Goal: Task Accomplishment & Management: Complete application form

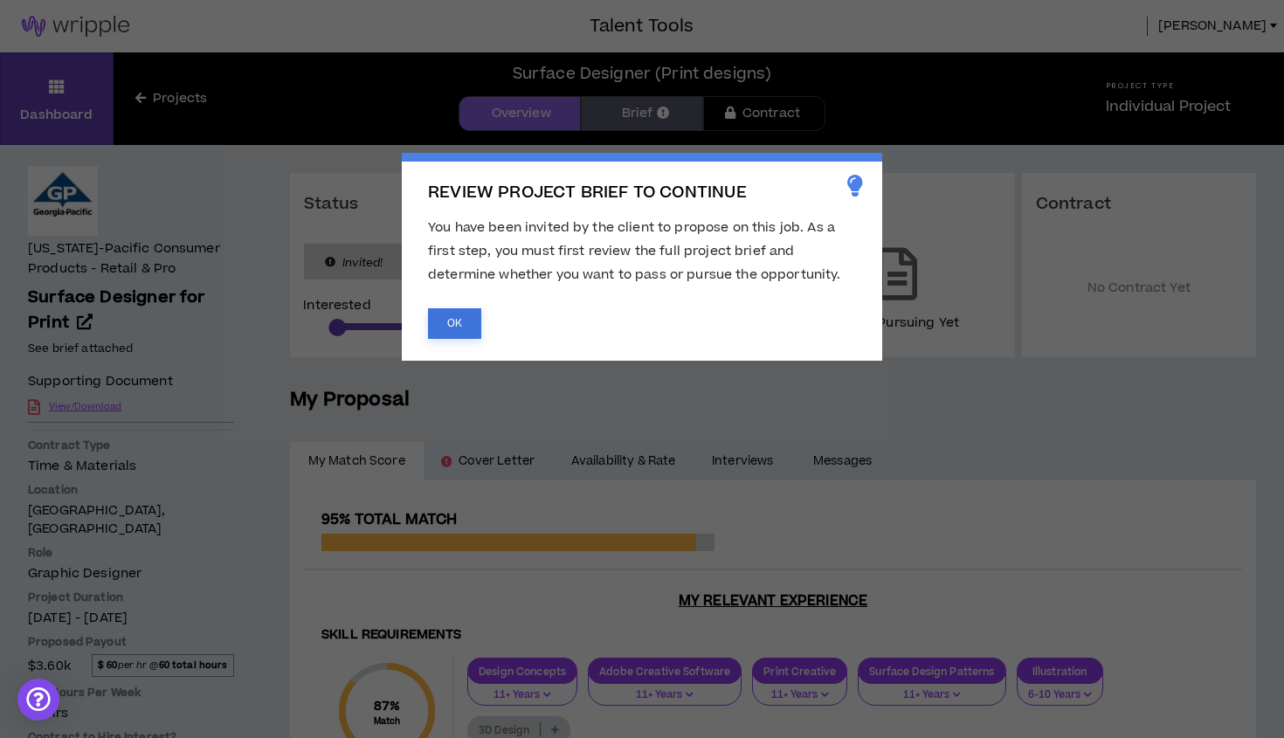
click at [457, 321] on button "OK" at bounding box center [454, 323] width 53 height 31
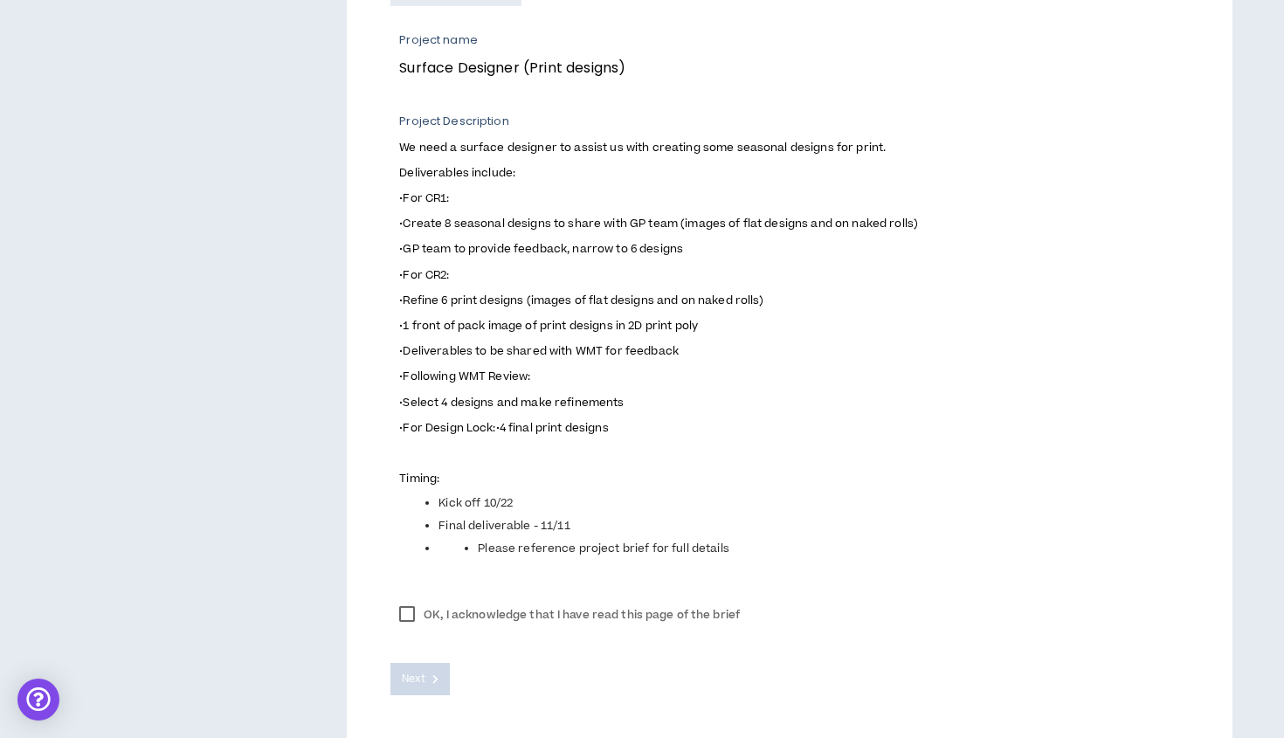
scroll to position [665, 0]
click at [405, 610] on label "OK, I acknowledge that I have read this page of the brief" at bounding box center [569, 613] width 358 height 26
click at [411, 674] on span "Next" at bounding box center [413, 677] width 23 height 17
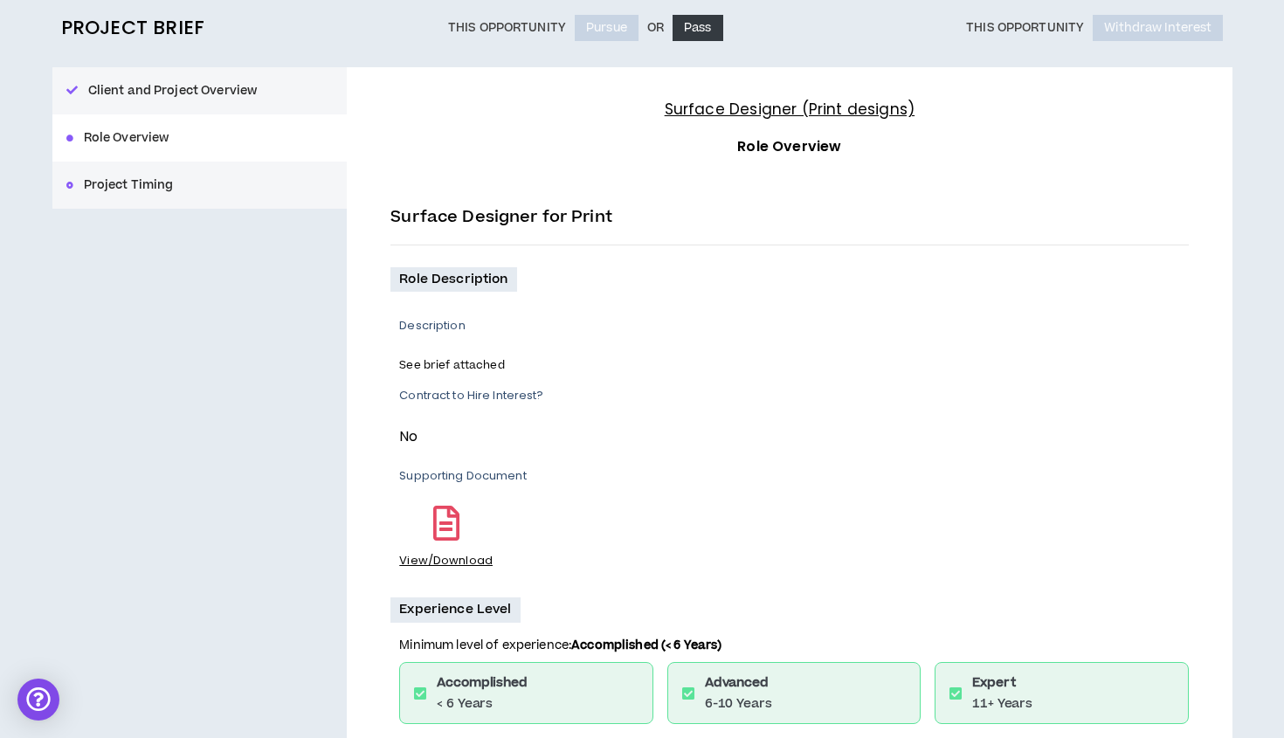
scroll to position [182, 0]
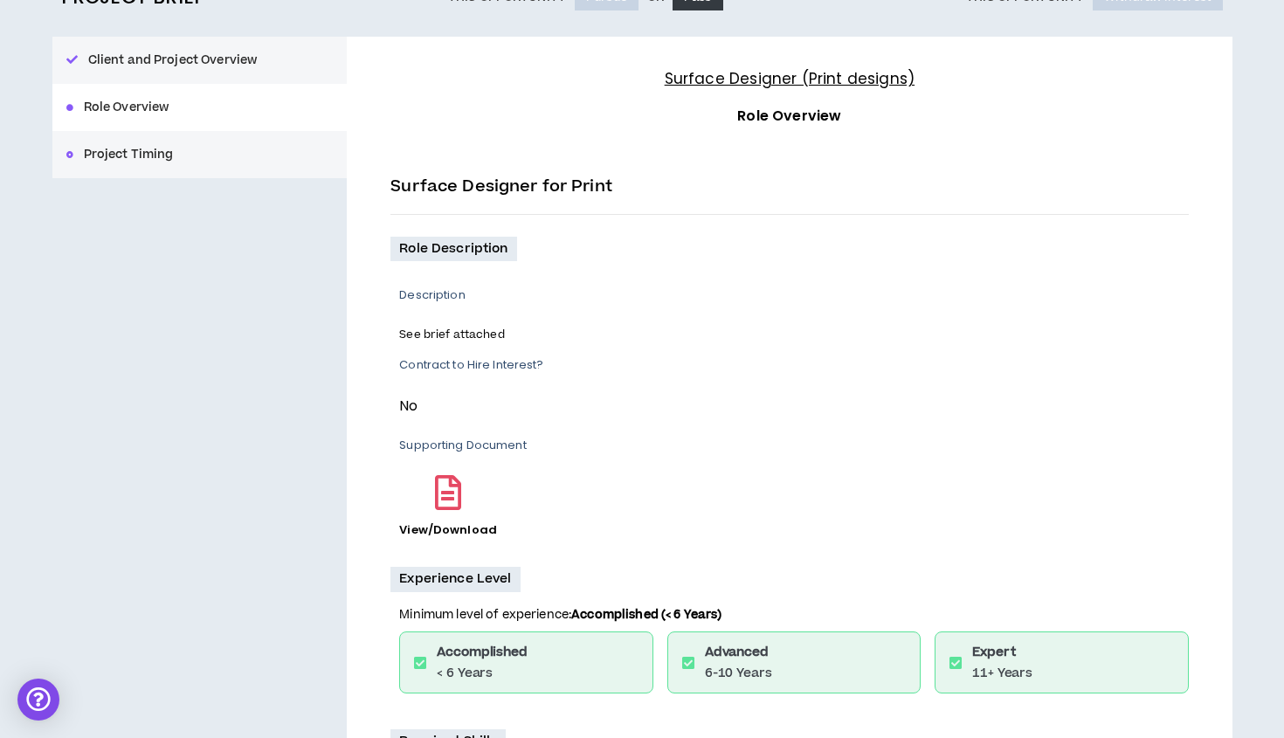
click at [459, 527] on link "View/Download" at bounding box center [448, 529] width 98 height 31
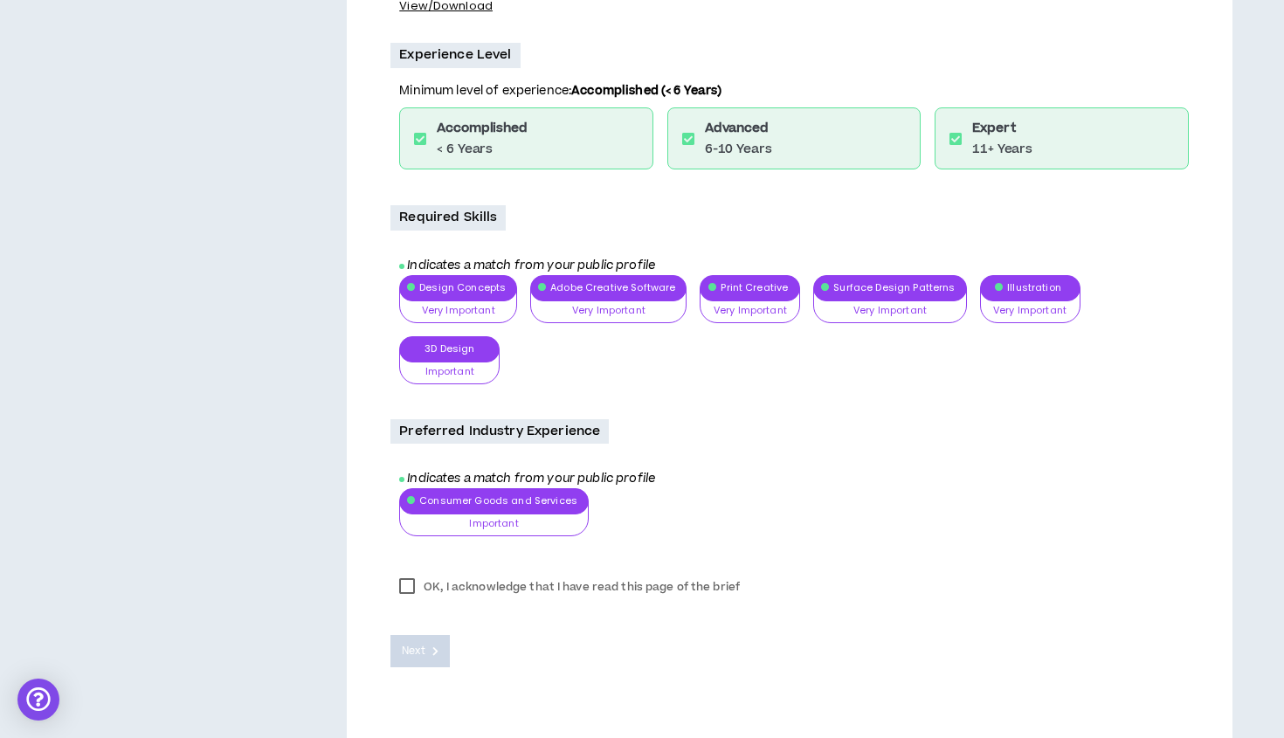
scroll to position [712, 0]
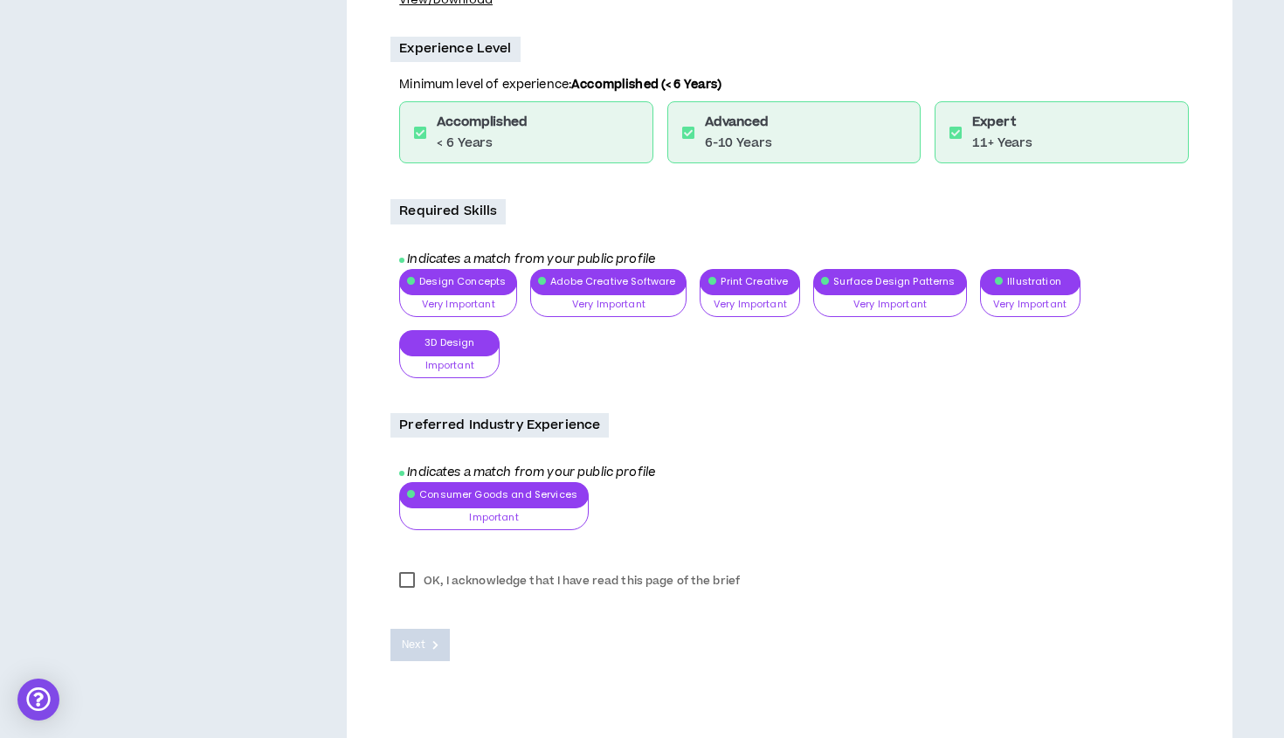
click at [404, 581] on label "OK, I acknowledge that I have read this page of the brief" at bounding box center [569, 581] width 358 height 26
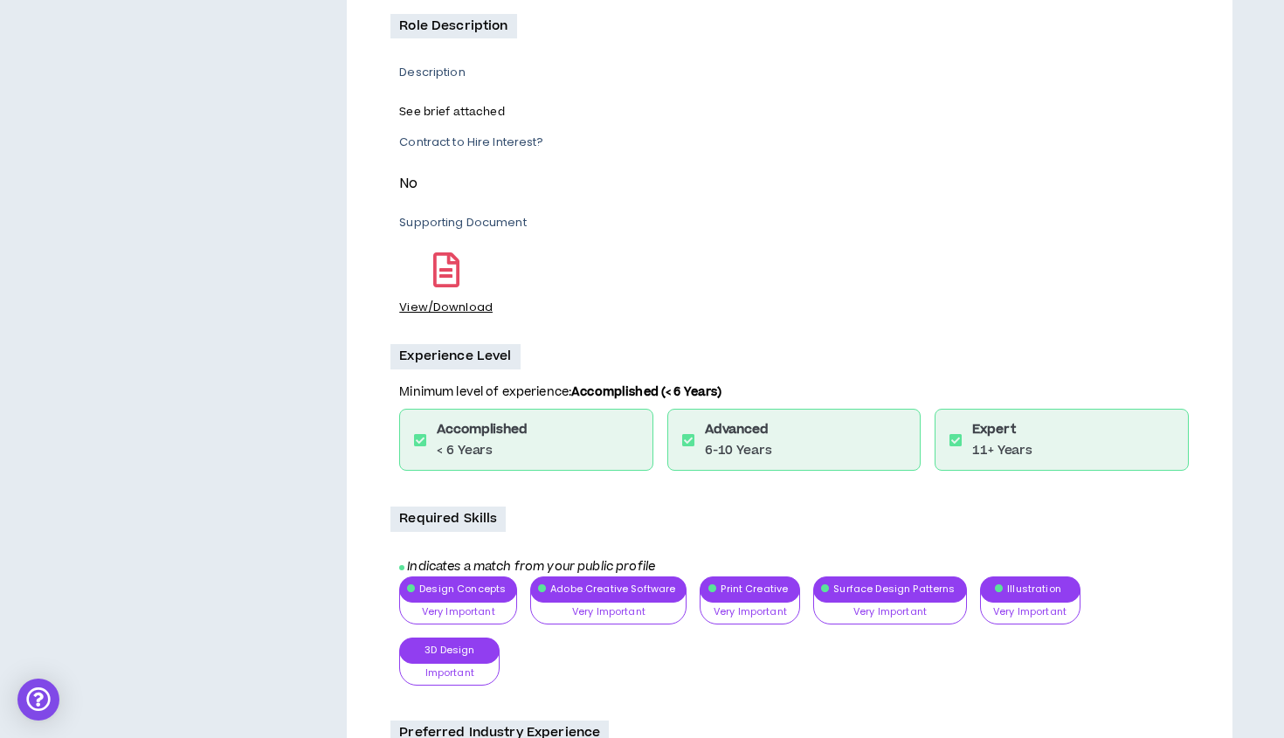
scroll to position [402, 0]
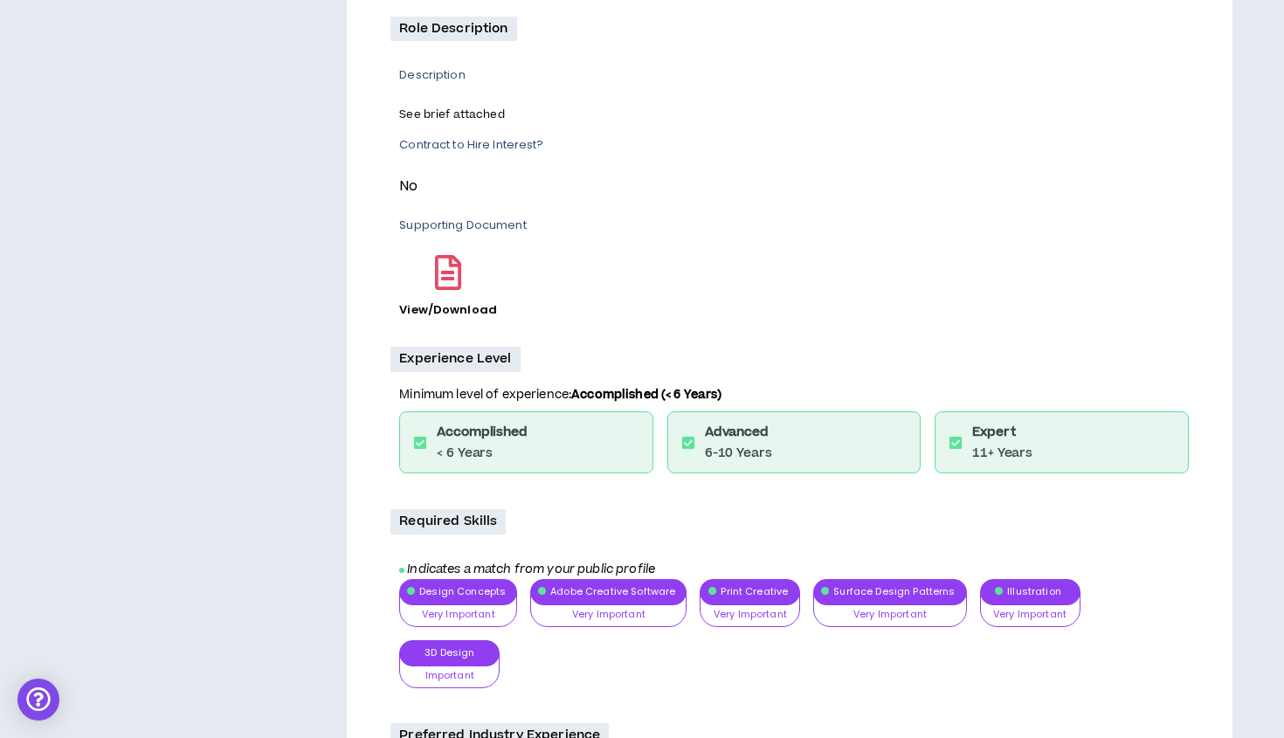
click at [418, 310] on link "View/Download" at bounding box center [448, 309] width 98 height 31
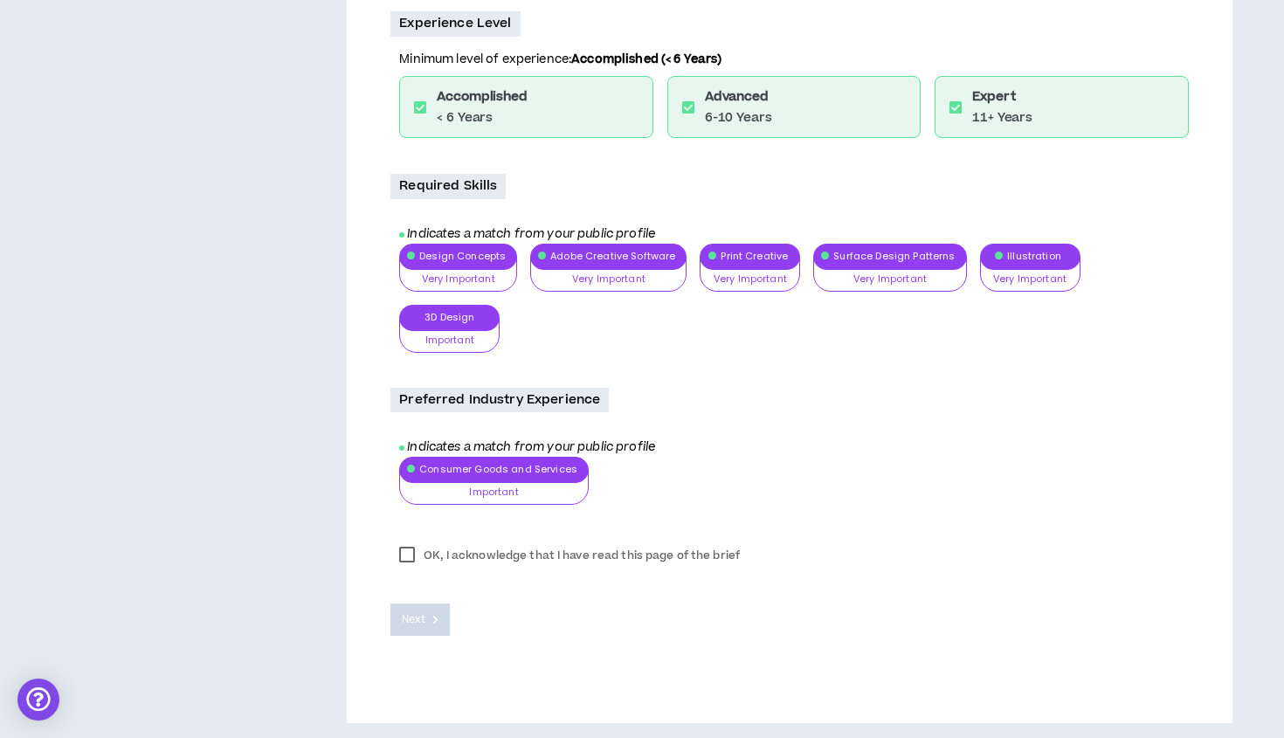
scroll to position [740, 0]
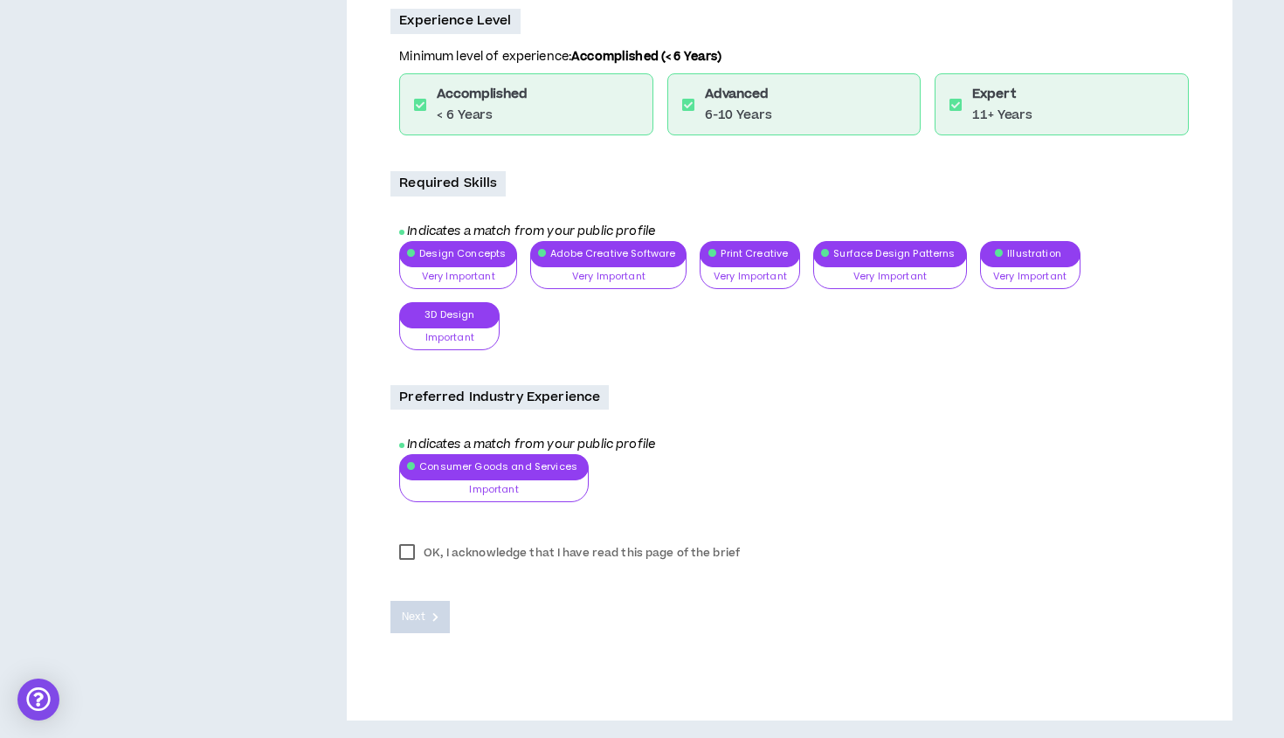
click at [405, 553] on label "OK, I acknowledge that I have read this page of the brief" at bounding box center [569, 553] width 358 height 26
click at [413, 619] on span "Next" at bounding box center [413, 617] width 23 height 17
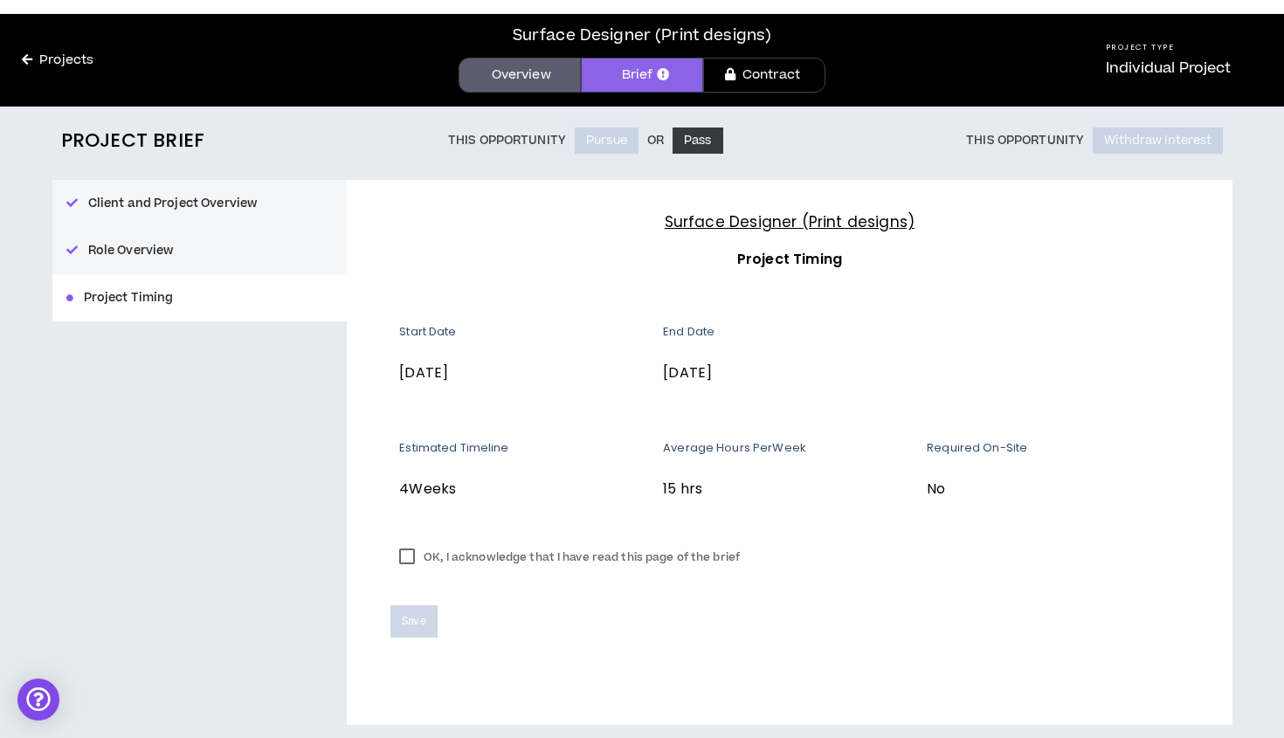
scroll to position [43, 0]
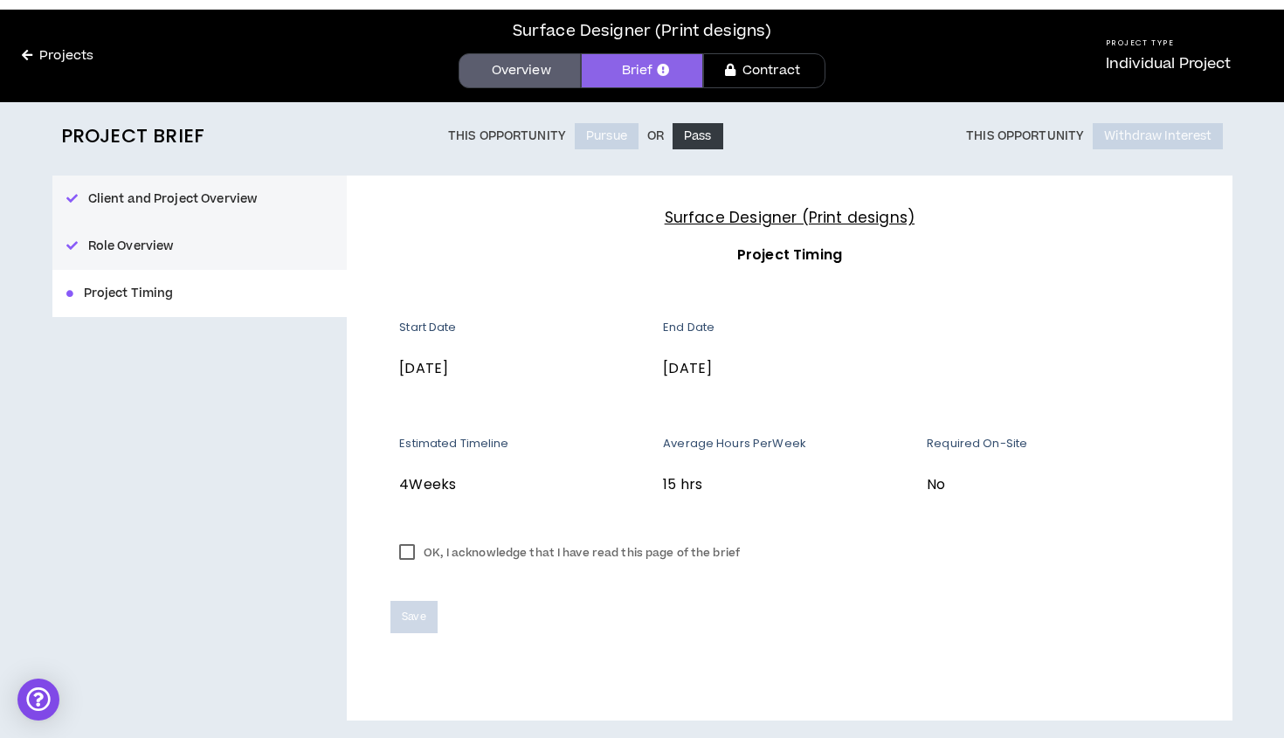
click at [408, 553] on label "OK, I acknowledge that I have read this page of the brief" at bounding box center [569, 553] width 358 height 26
click at [411, 614] on span "Save" at bounding box center [414, 617] width 24 height 17
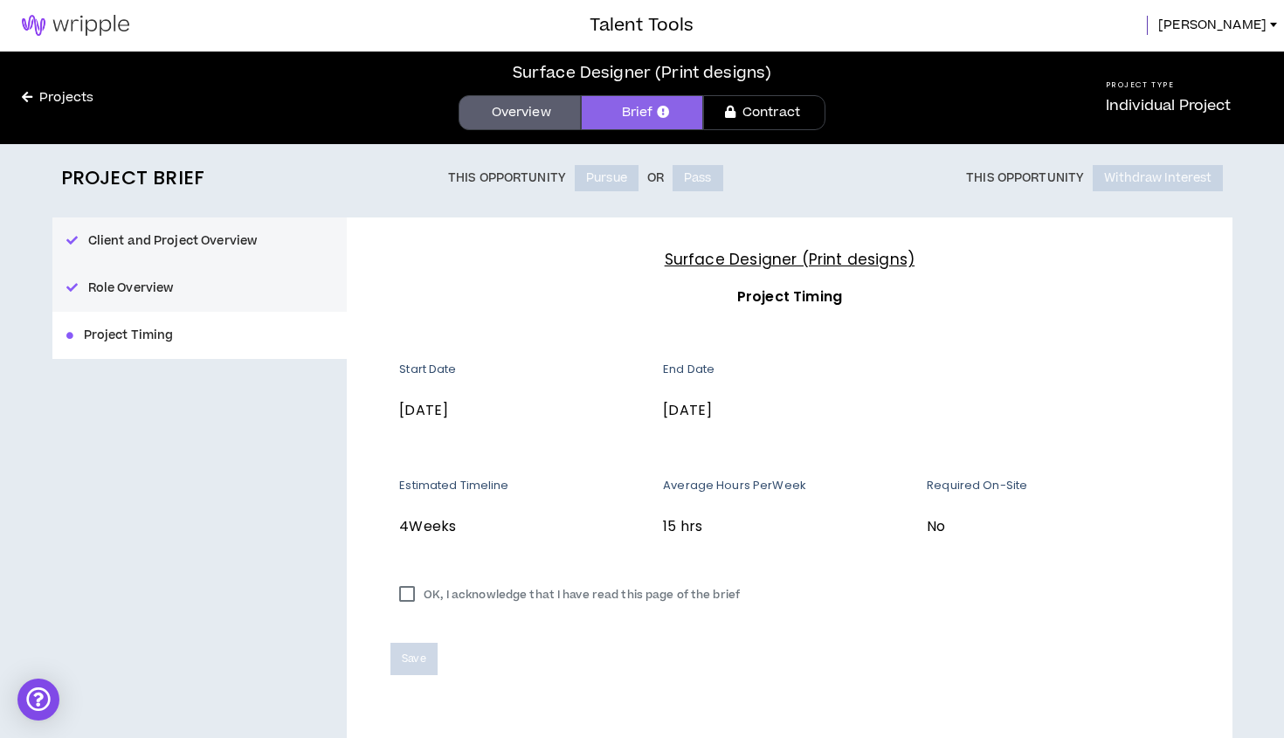
scroll to position [31, 0]
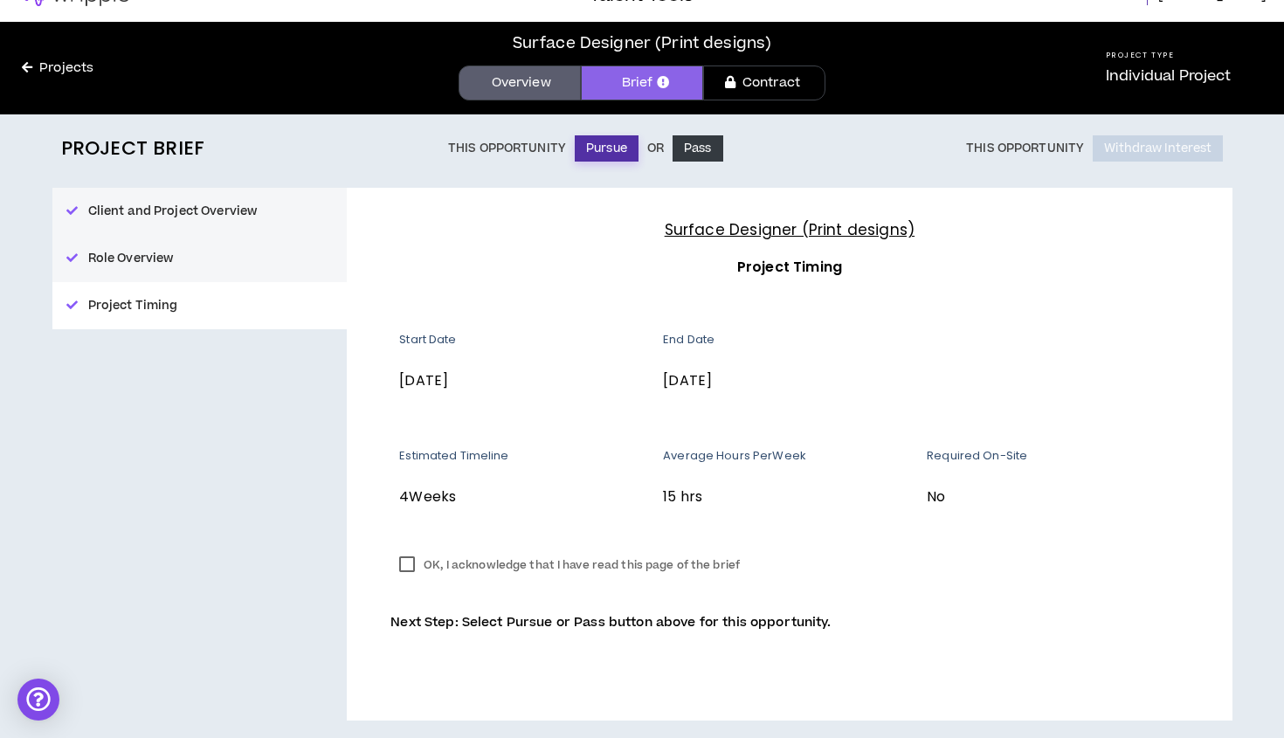
click at [602, 149] on button "Pursue" at bounding box center [607, 148] width 64 height 26
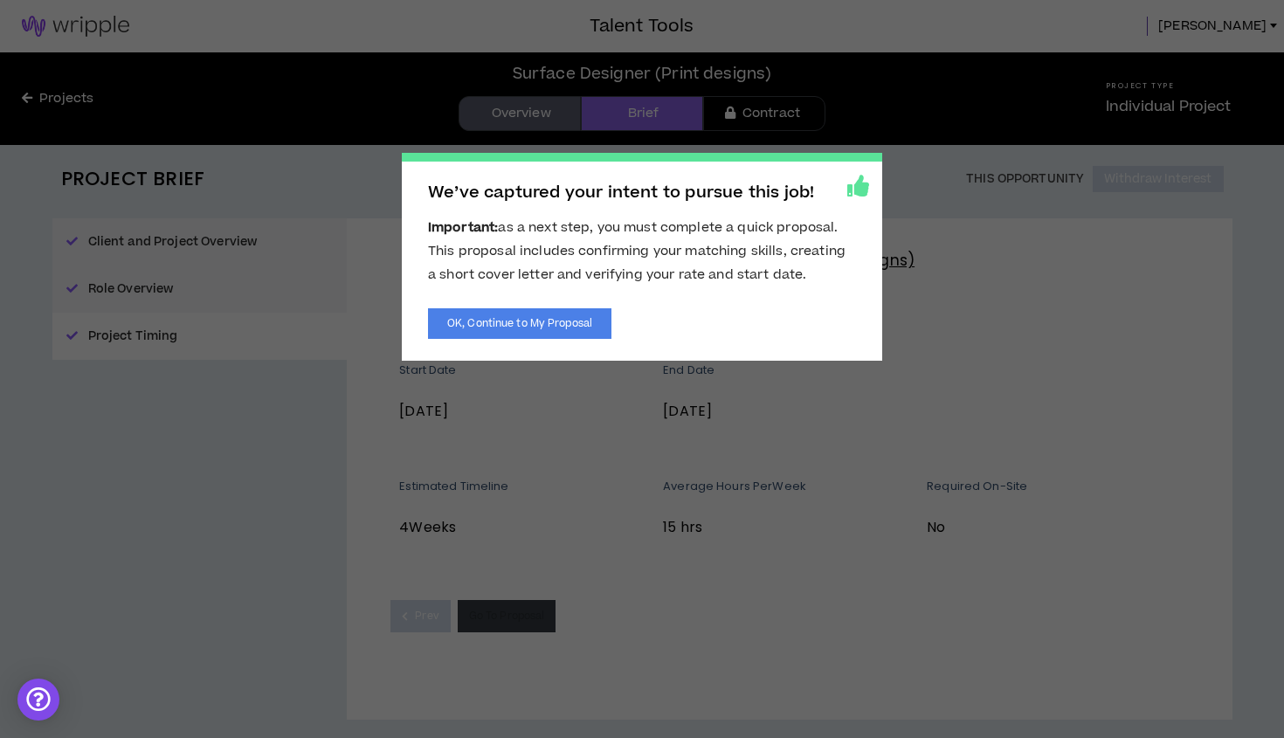
scroll to position [0, 0]
click at [565, 323] on button "OK, Continue to My Proposal" at bounding box center [519, 323] width 183 height 31
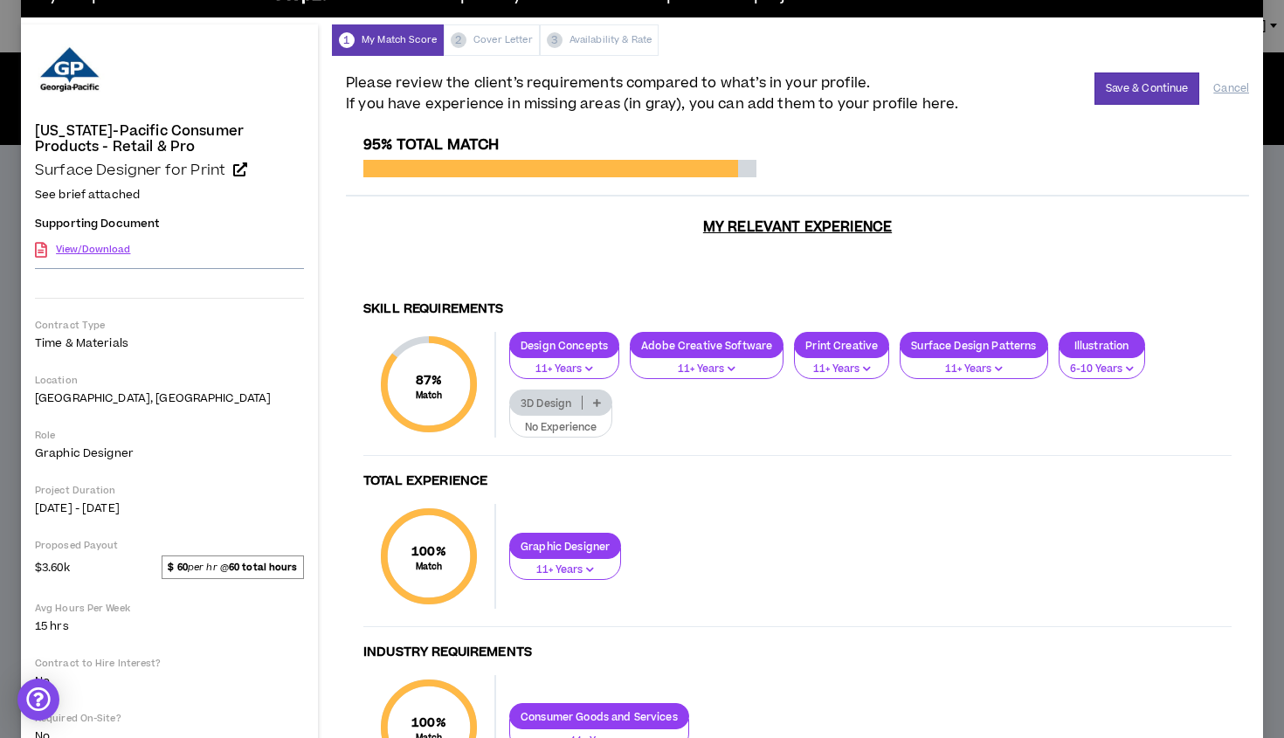
scroll to position [42, 0]
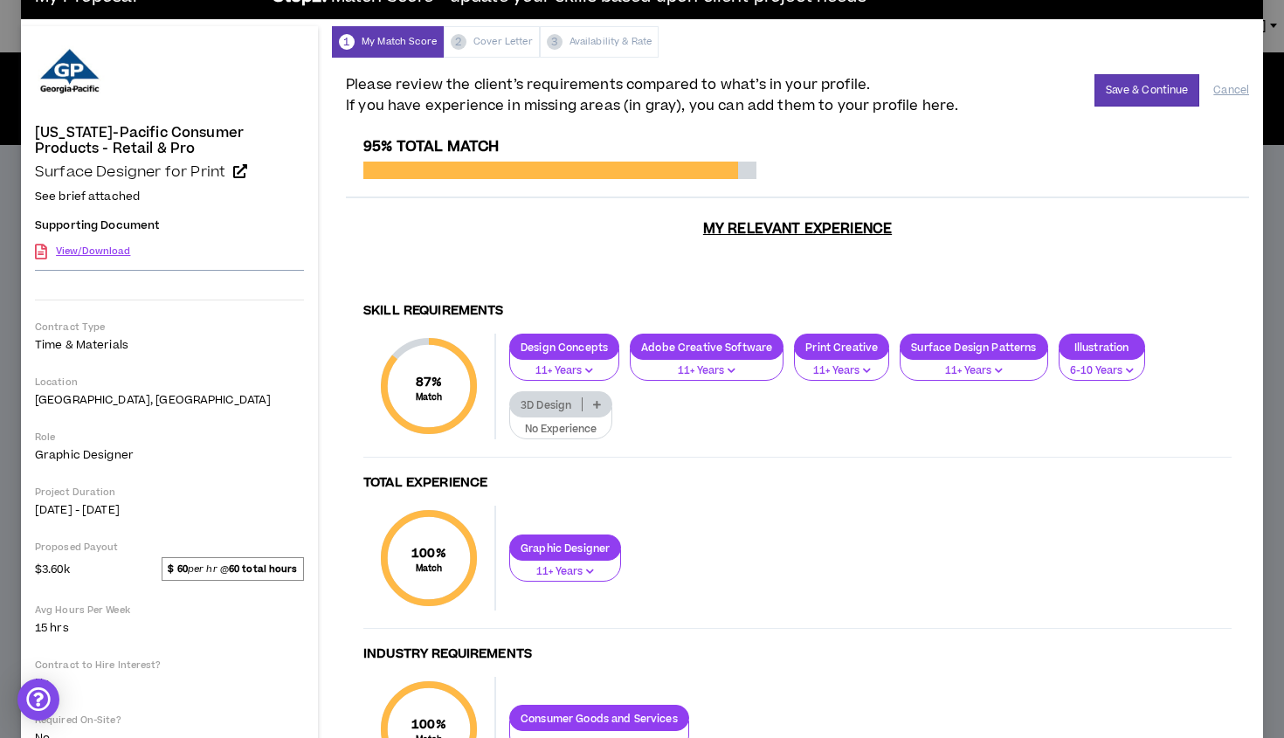
click at [202, 569] on span "$ 60 per hr @ 60 total hours" at bounding box center [233, 568] width 142 height 23
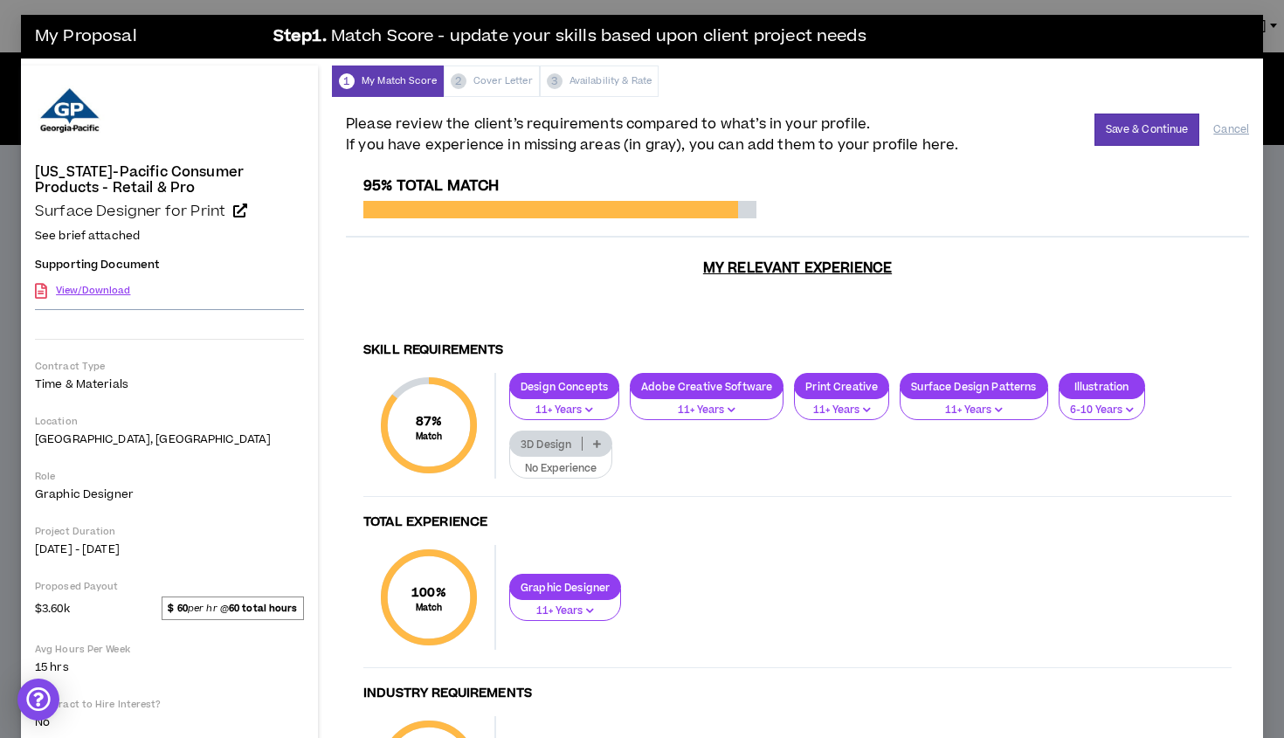
scroll to position [0, 0]
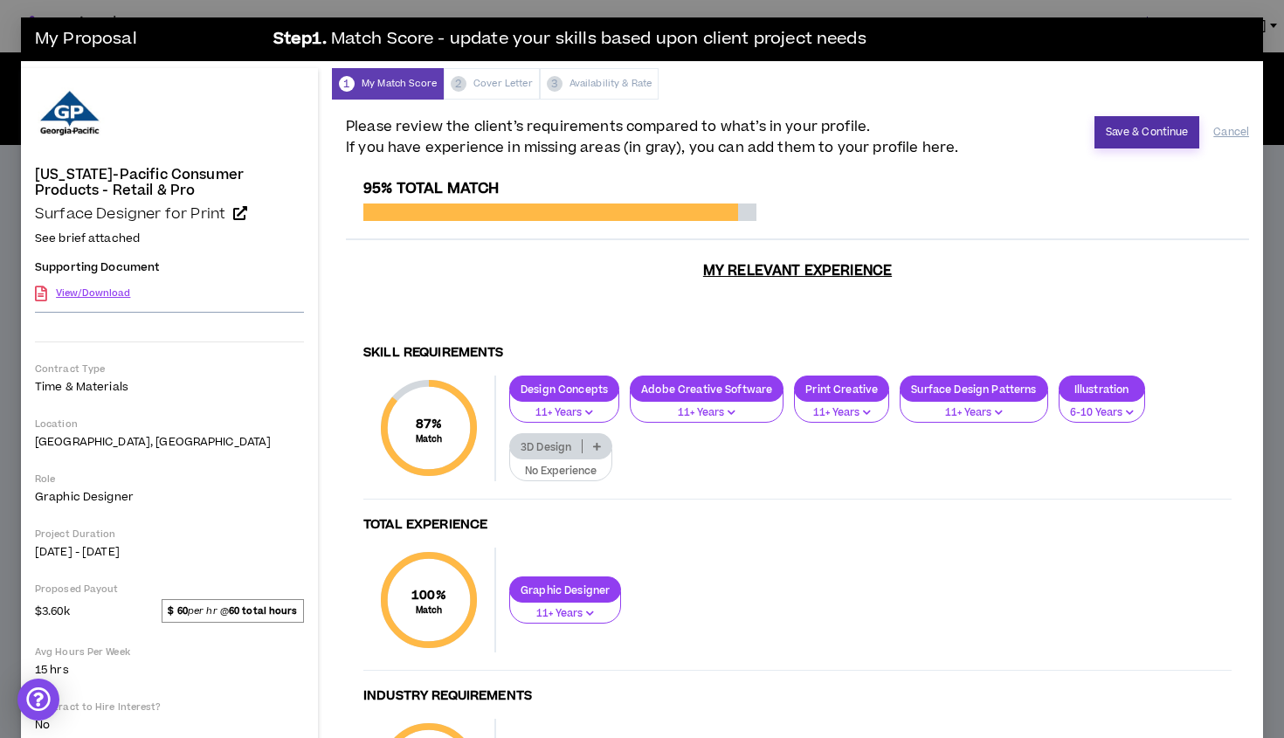
click at [1136, 130] on button "Save & Continue" at bounding box center [1147, 132] width 106 height 32
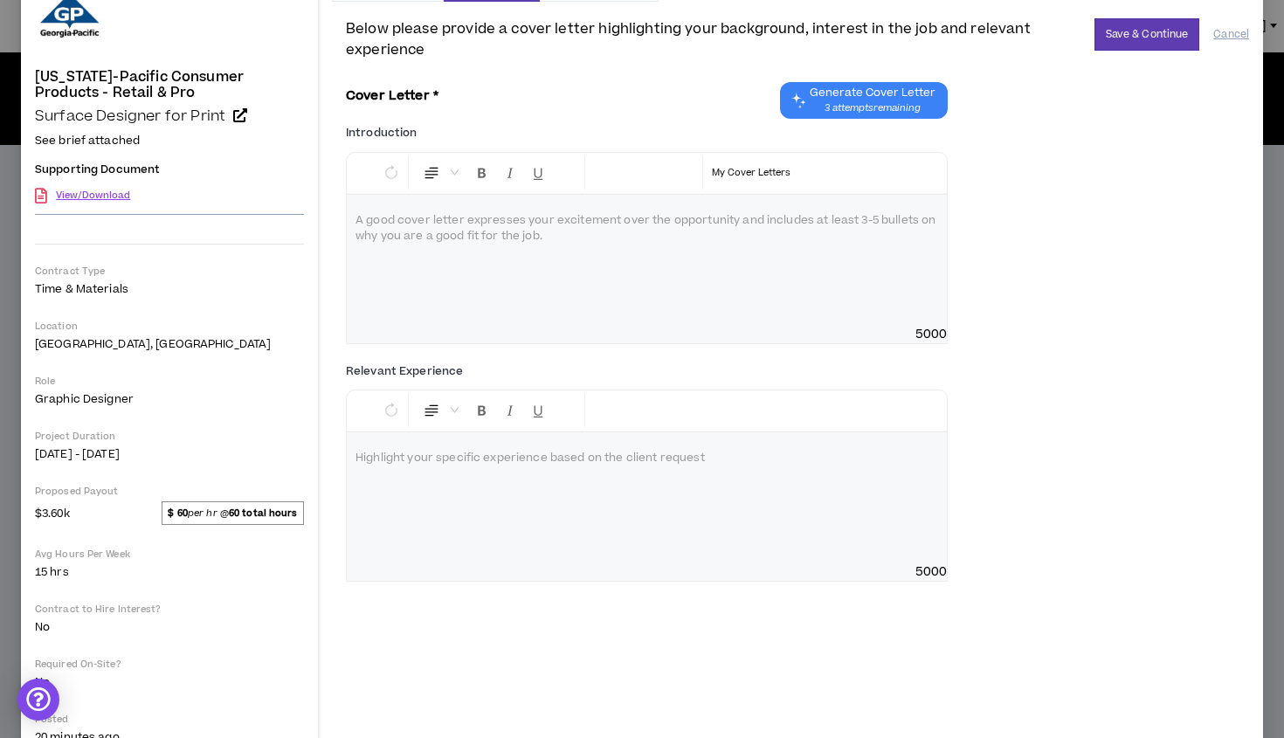
scroll to position [65, 0]
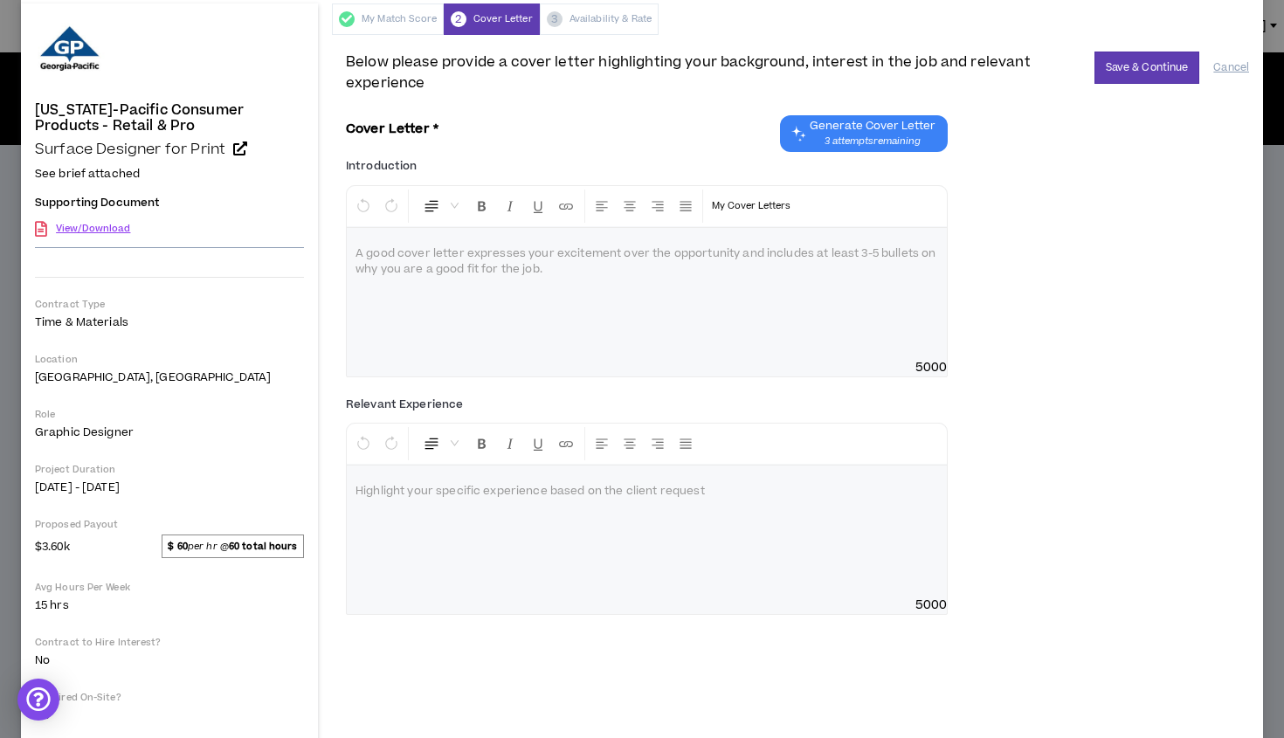
click at [551, 269] on div at bounding box center [647, 293] width 600 height 131
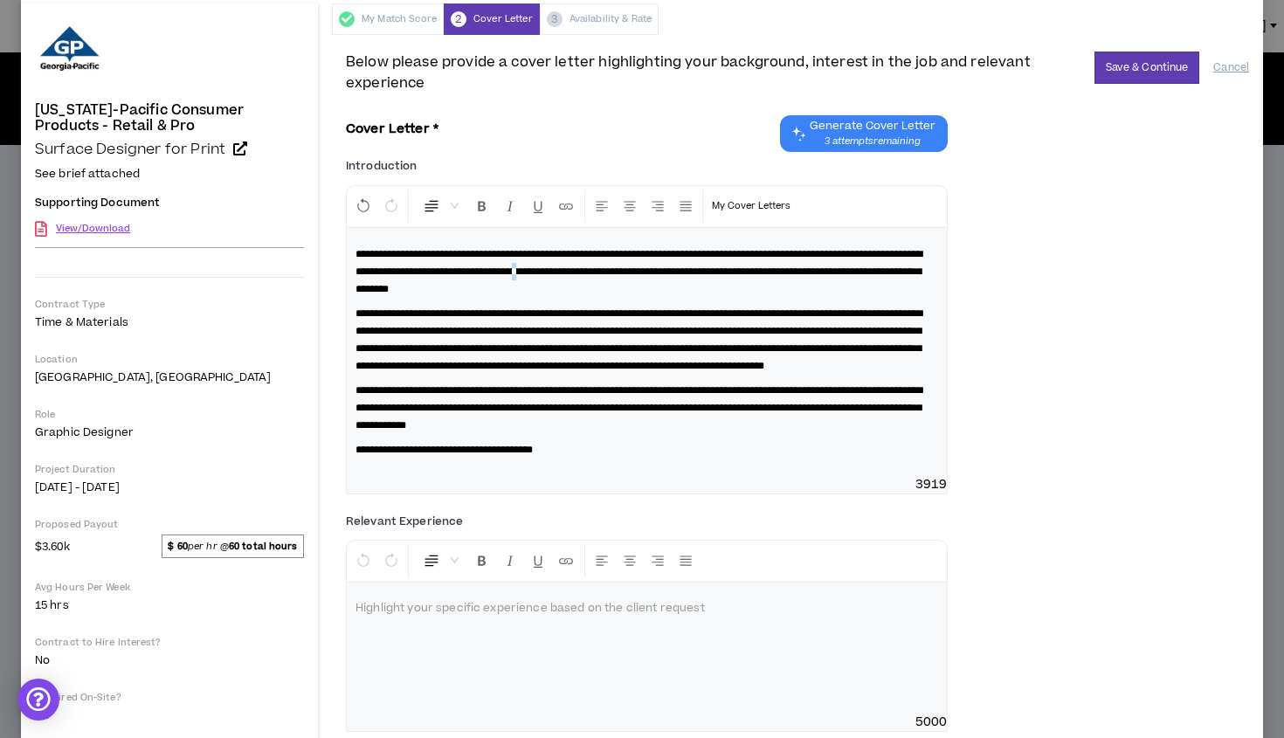
click at [703, 269] on span "**********" at bounding box center [638, 271] width 567 height 45
drag, startPoint x: 701, startPoint y: 269, endPoint x: 774, endPoint y: 268, distance: 72.5
click at [774, 268] on span "**********" at bounding box center [638, 271] width 567 height 45
drag, startPoint x: 914, startPoint y: 271, endPoint x: 934, endPoint y: 271, distance: 19.2
click at [922, 271] on span "**********" at bounding box center [638, 271] width 567 height 45
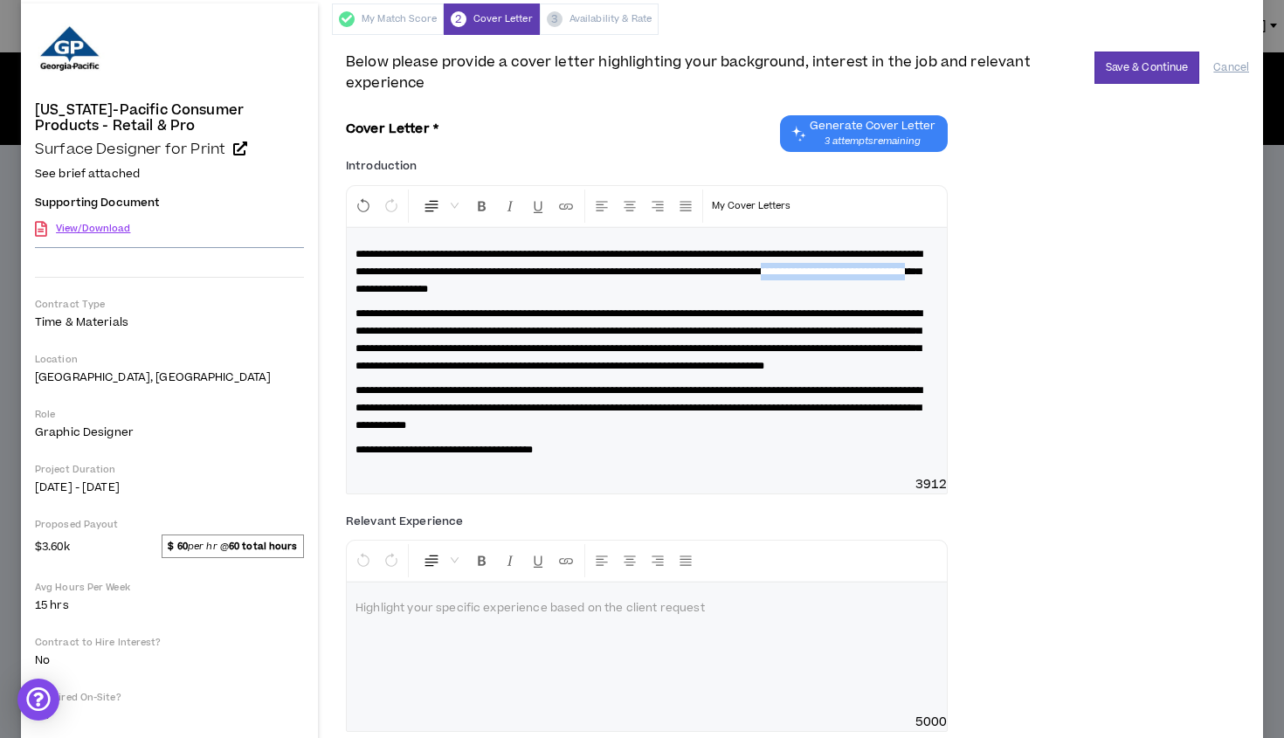
drag, startPoint x: 447, startPoint y: 286, endPoint x: 659, endPoint y: 282, distance: 212.3
click at [659, 282] on span "**********" at bounding box center [638, 271] width 567 height 45
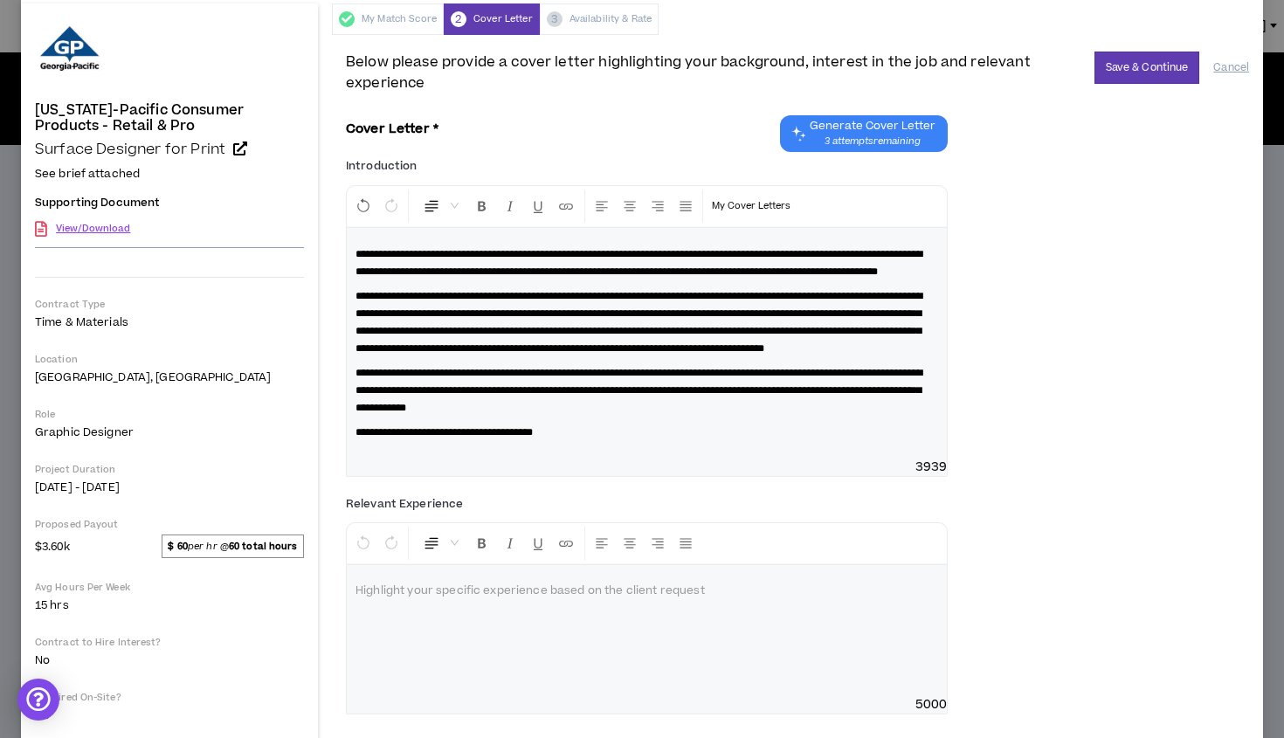
click at [524, 277] on span "**********" at bounding box center [638, 263] width 567 height 28
drag, startPoint x: 855, startPoint y: 312, endPoint x: 893, endPoint y: 309, distance: 38.5
click at [893, 309] on span "**********" at bounding box center [638, 322] width 567 height 63
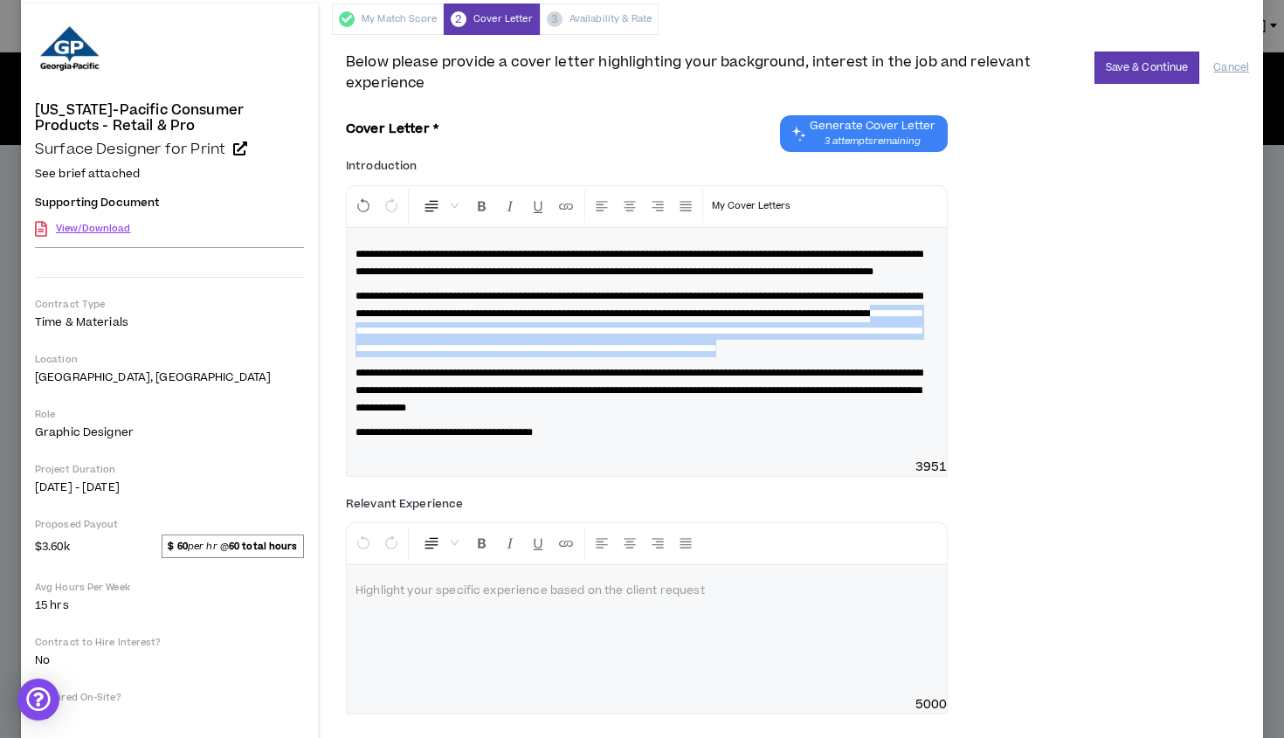
drag, startPoint x: 532, startPoint y: 347, endPoint x: 762, endPoint y: 377, distance: 232.6
click at [762, 357] on p "**********" at bounding box center [646, 322] width 583 height 70
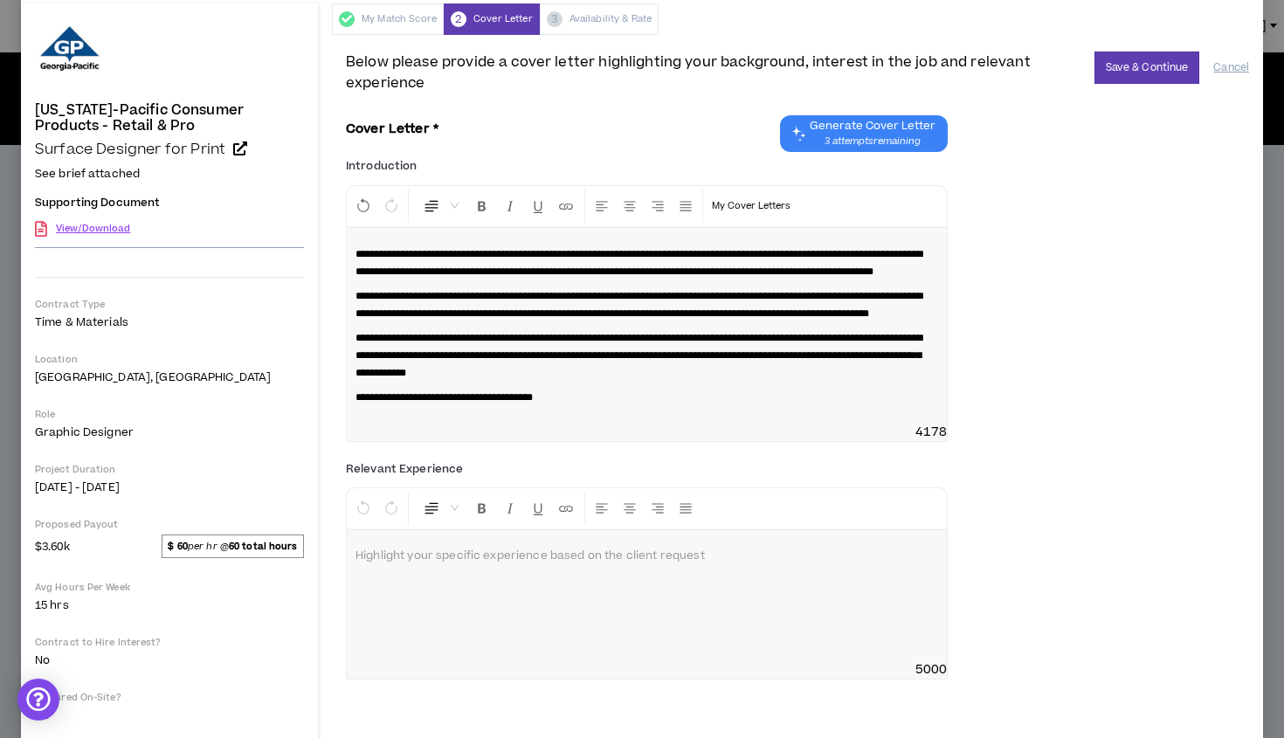
click at [671, 378] on span "**********" at bounding box center [638, 355] width 567 height 45
drag, startPoint x: 600, startPoint y: 403, endPoint x: 708, endPoint y: 402, distance: 108.3
click at [708, 378] on span "**********" at bounding box center [638, 355] width 567 height 45
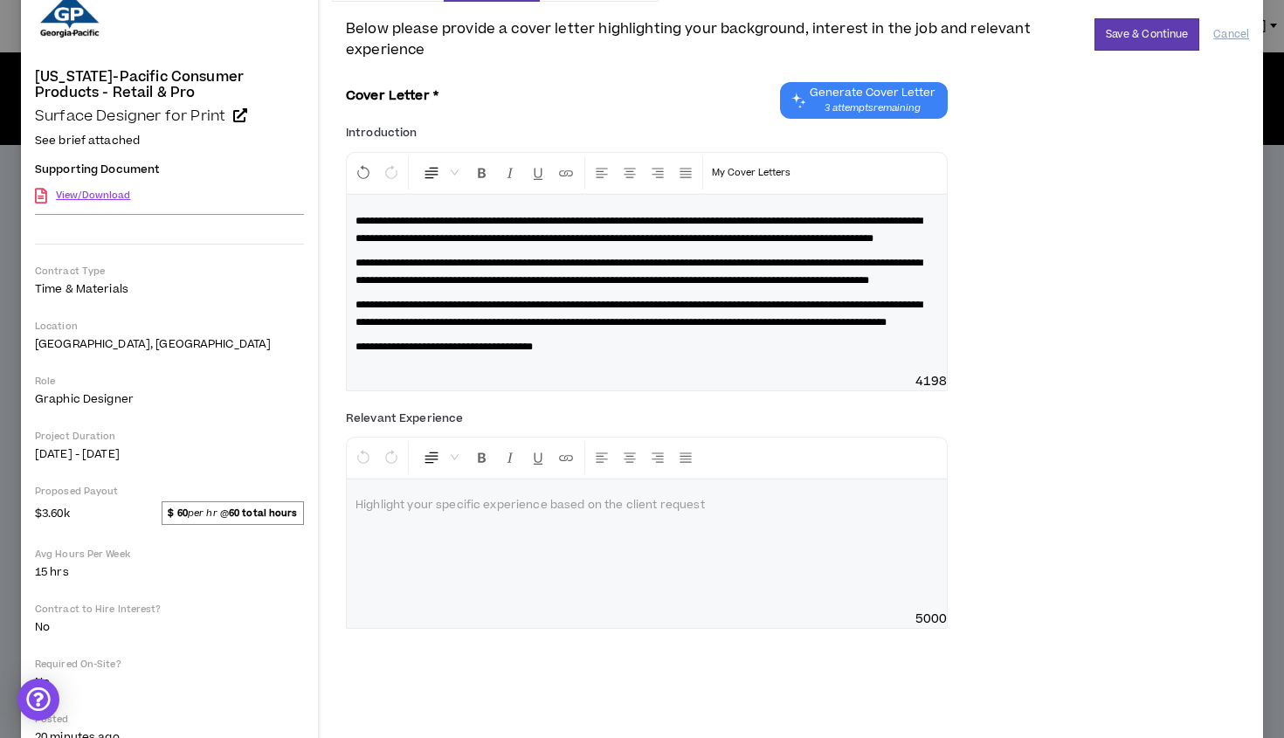
scroll to position [158, 0]
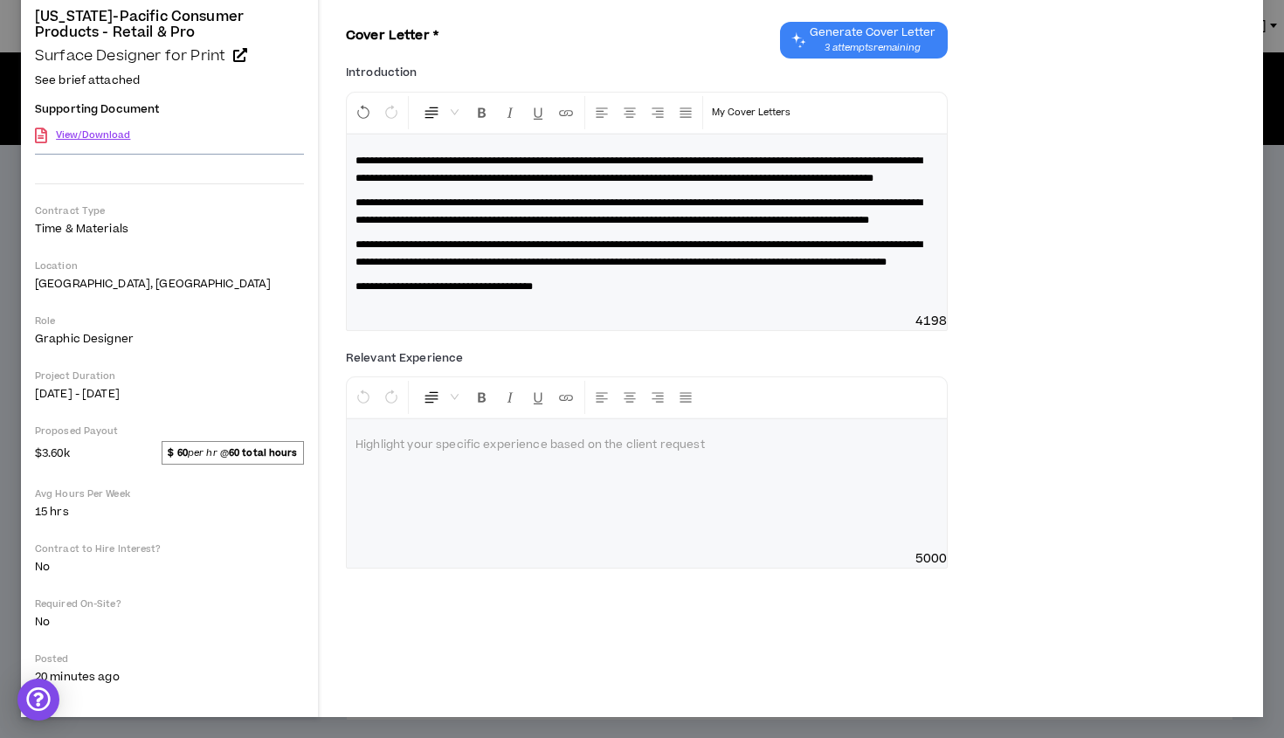
click at [440, 454] on p at bounding box center [646, 445] width 583 height 17
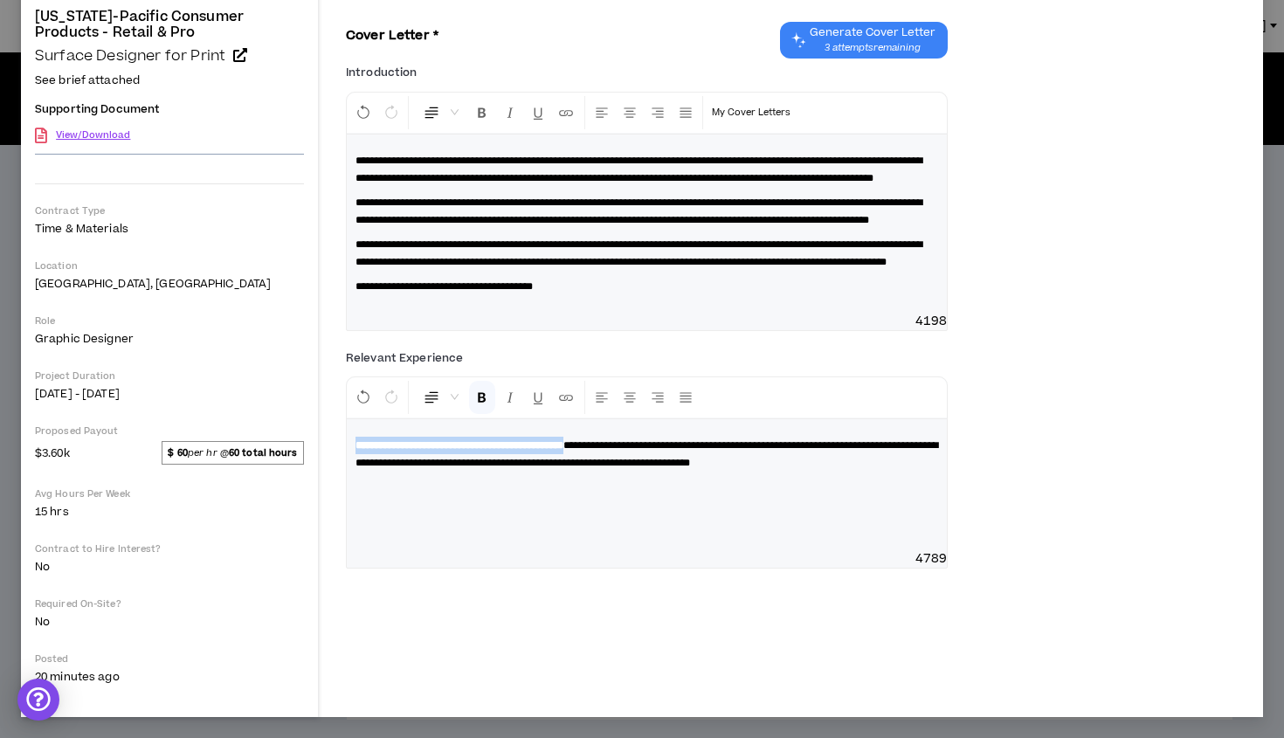
drag, startPoint x: 639, startPoint y: 496, endPoint x: 353, endPoint y: 495, distance: 286.5
click at [353, 495] on div "**********" at bounding box center [647, 484] width 600 height 131
click at [482, 405] on icon "Format Bold" at bounding box center [482, 398] width 16 height 16
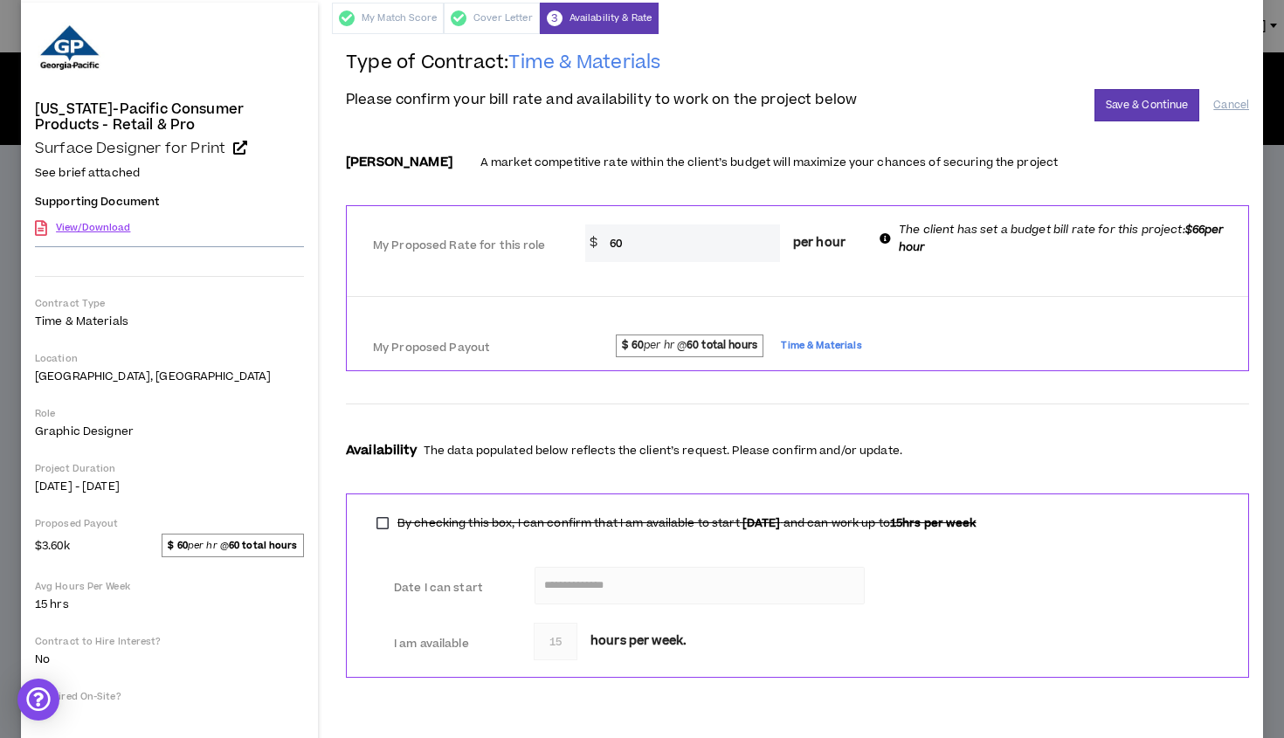
scroll to position [63, 0]
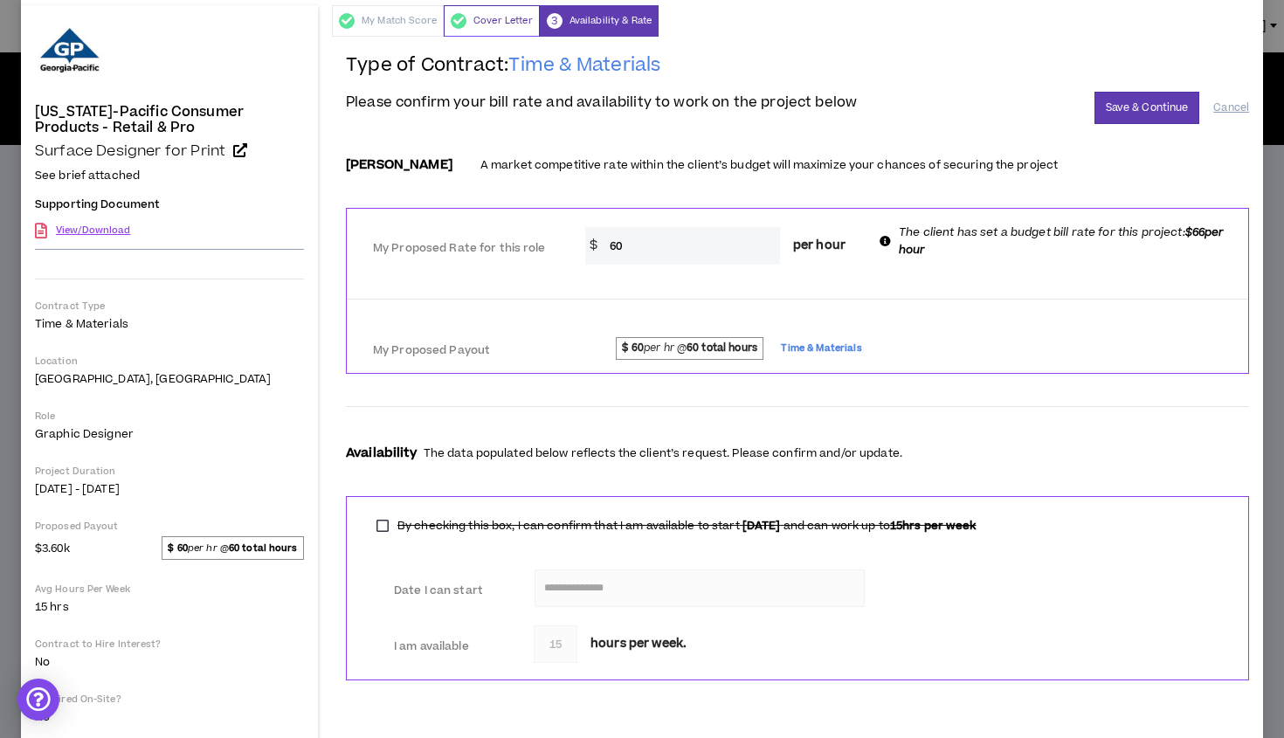
click at [490, 21] on div "Cover Letter" at bounding box center [492, 20] width 96 height 31
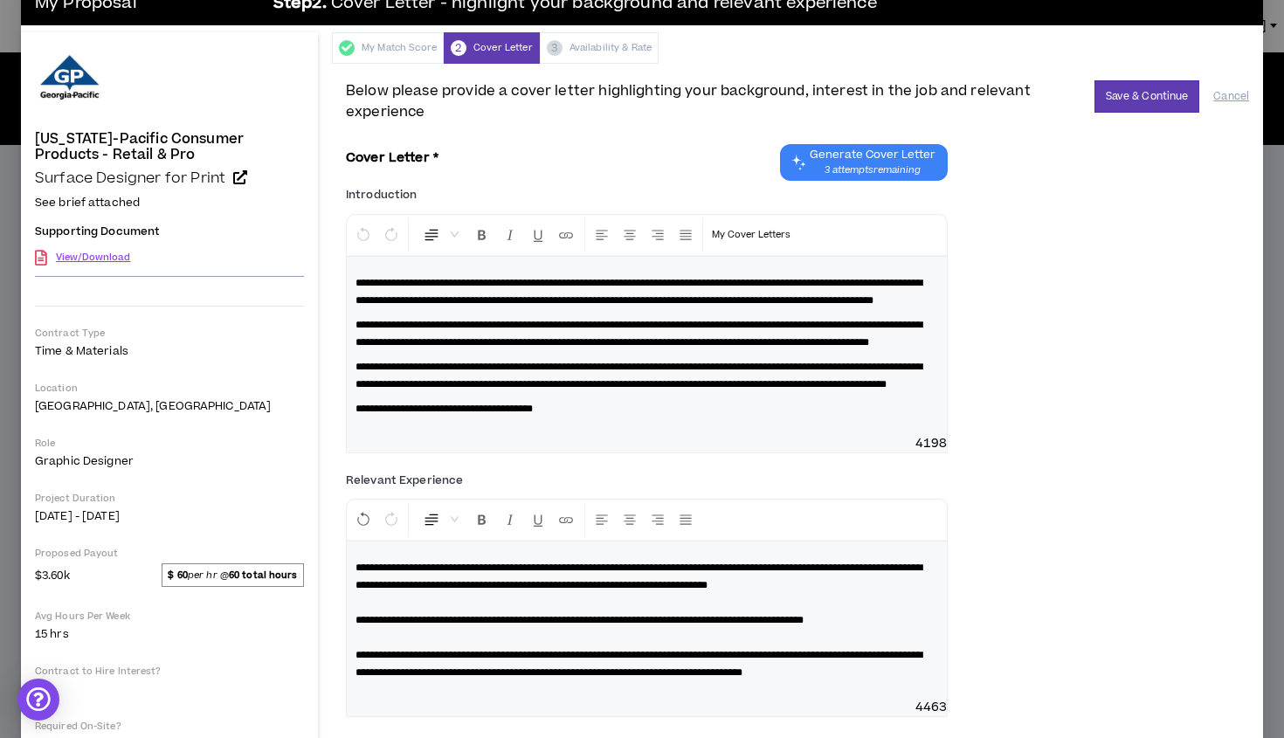
scroll to position [18, 0]
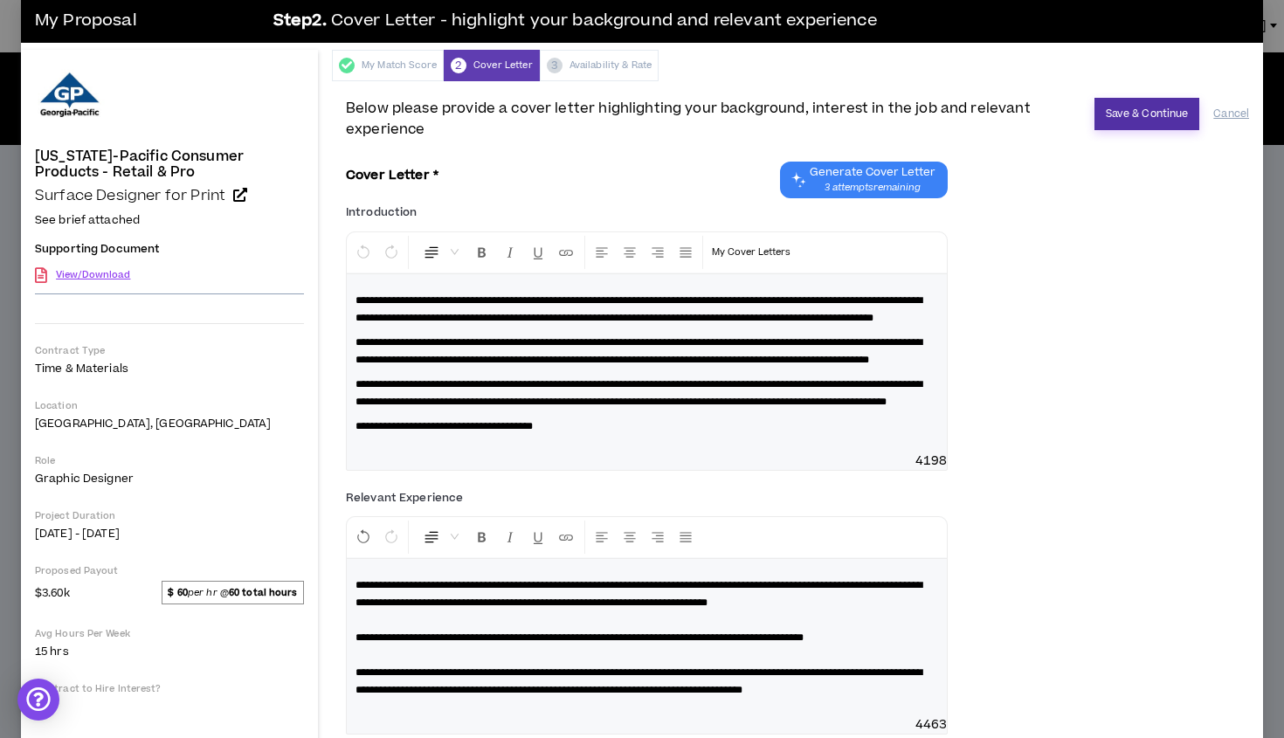
click at [1126, 111] on button "Save & Continue" at bounding box center [1147, 114] width 106 height 32
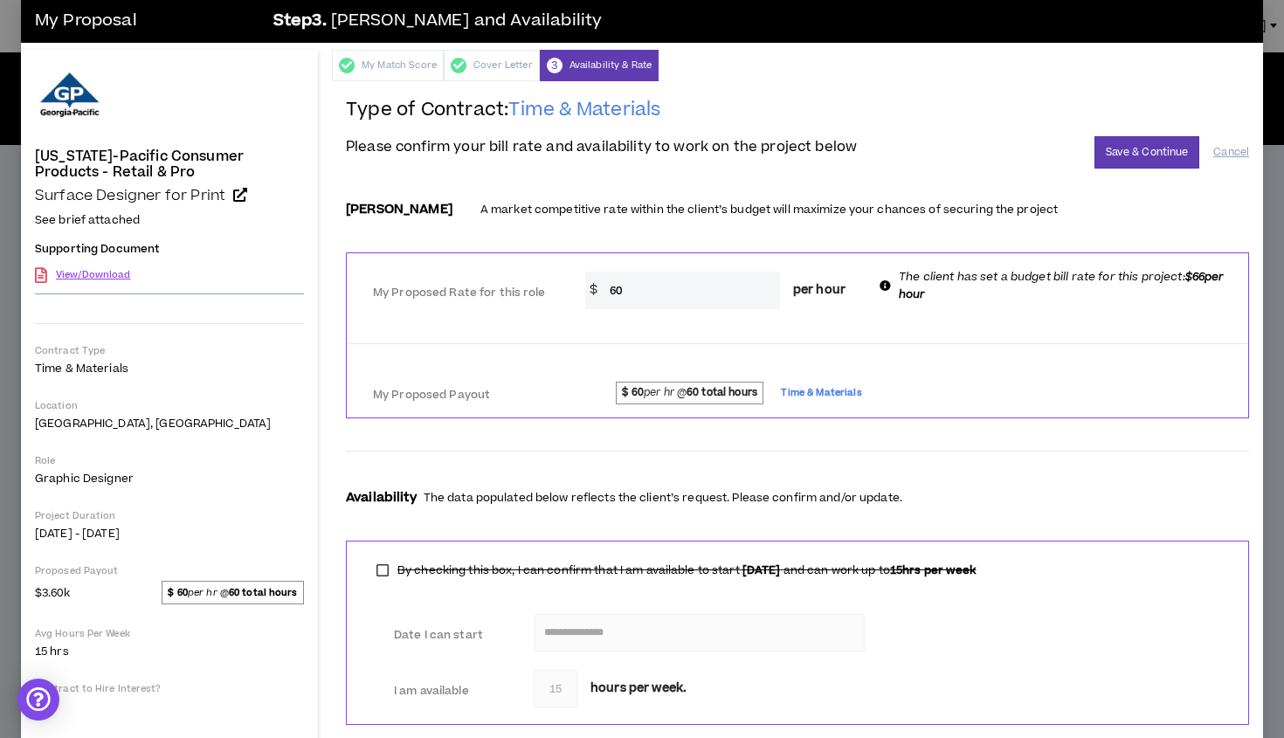
click at [886, 286] on icon at bounding box center [884, 285] width 11 height 11
drag, startPoint x: 617, startPoint y: 291, endPoint x: 628, endPoint y: 291, distance: 11.4
click at [628, 291] on input "60" at bounding box center [690, 291] width 179 height 38
type input "66"
click at [738, 391] on strong "60 total hours" at bounding box center [721, 392] width 71 height 15
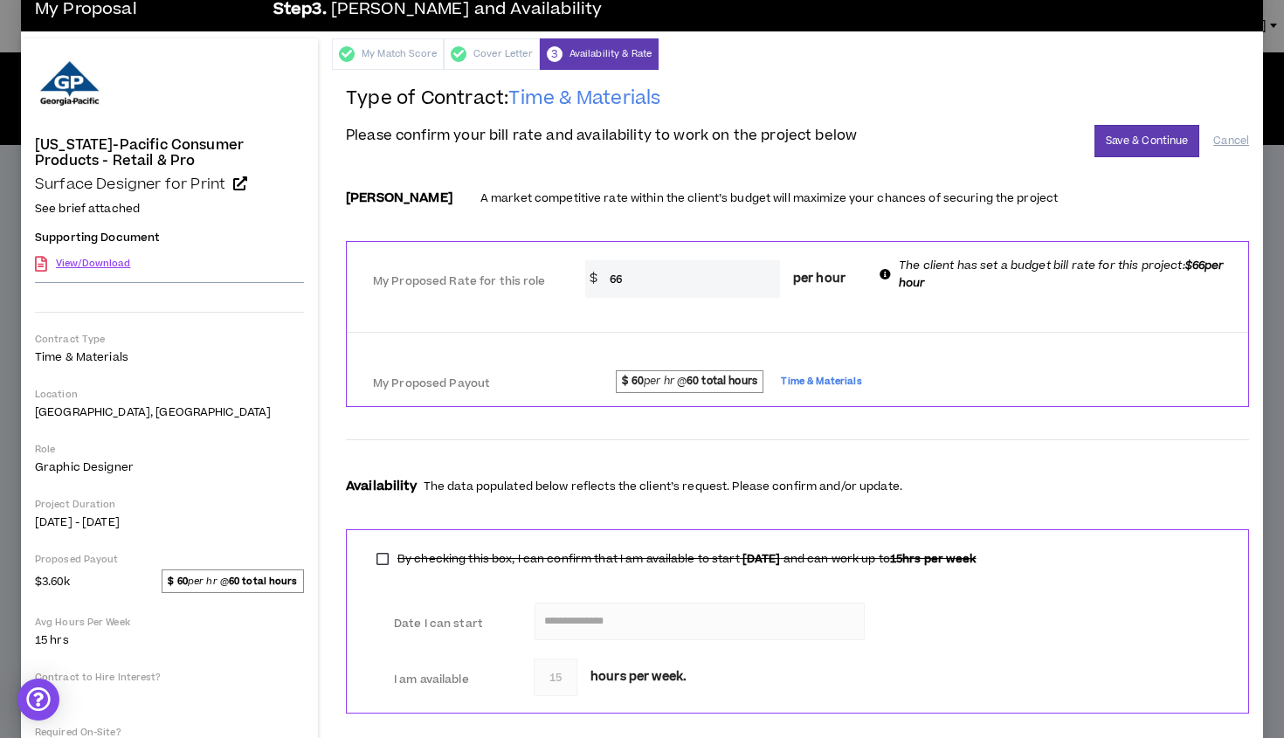
scroll to position [24, 0]
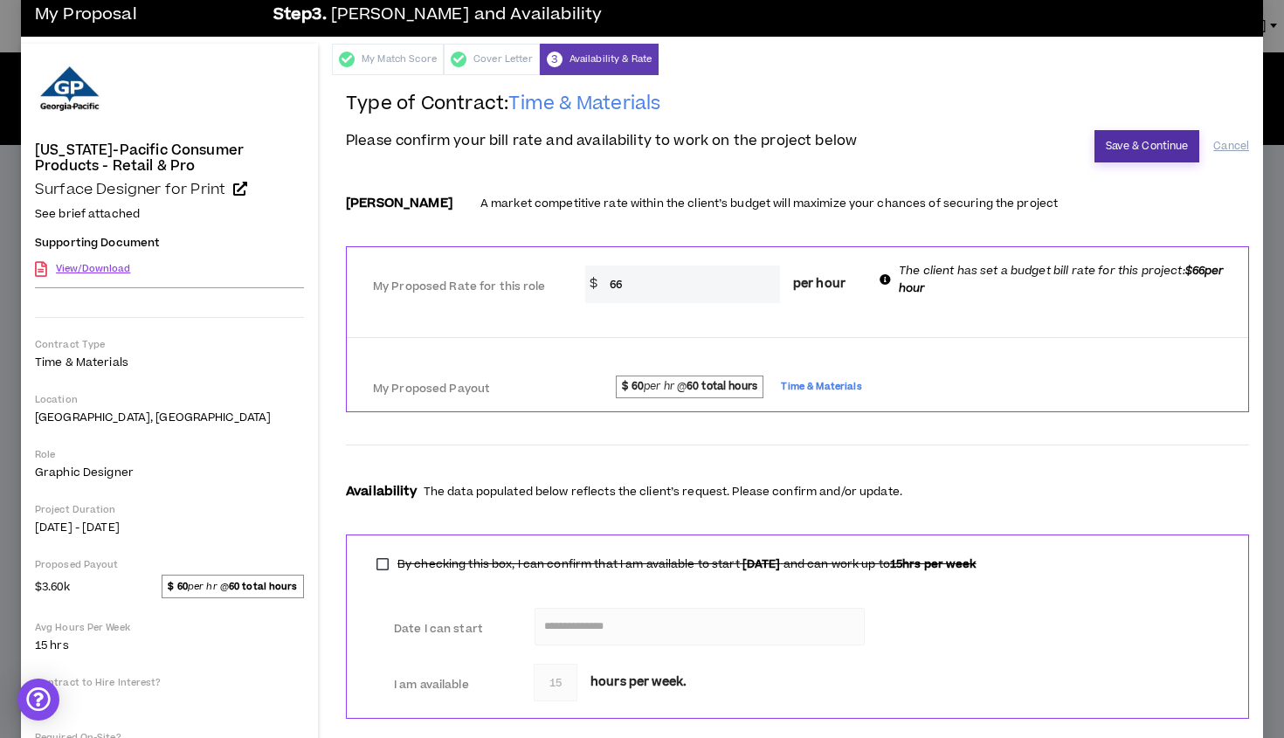
click at [1134, 144] on button "Save & Continue" at bounding box center [1147, 146] width 106 height 32
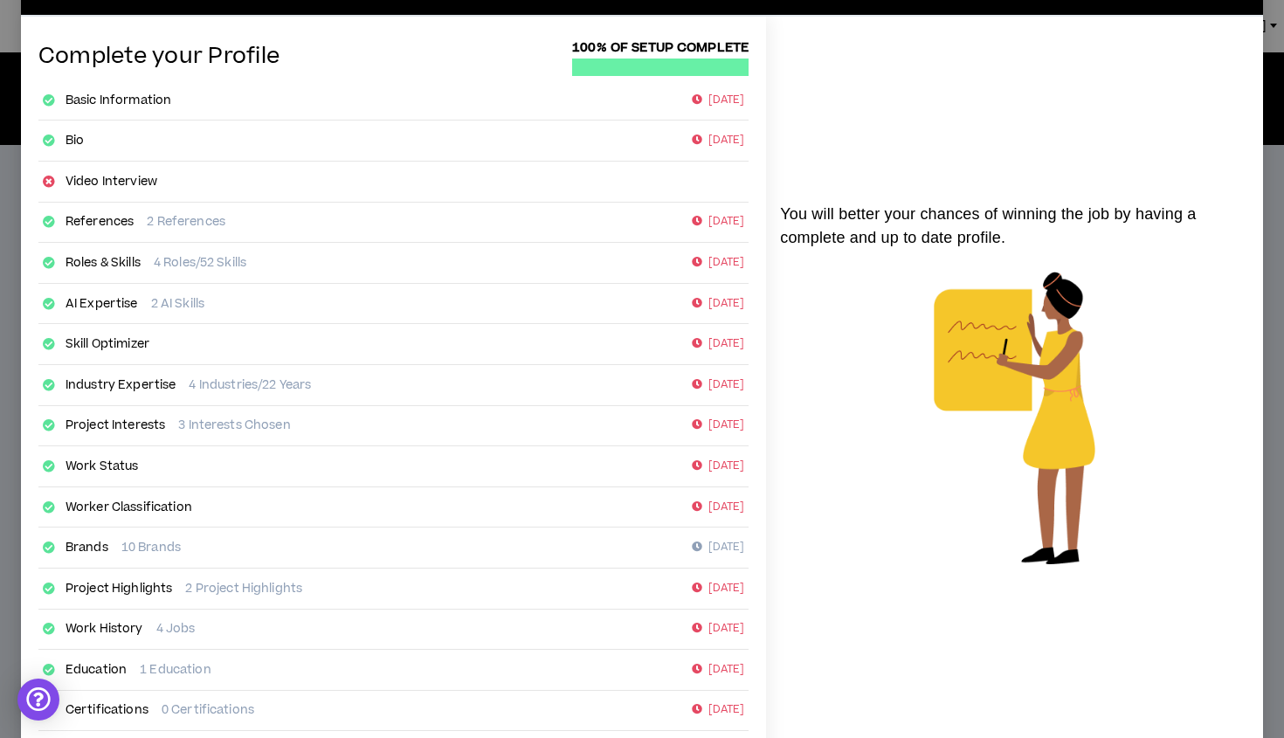
scroll to position [181, 0]
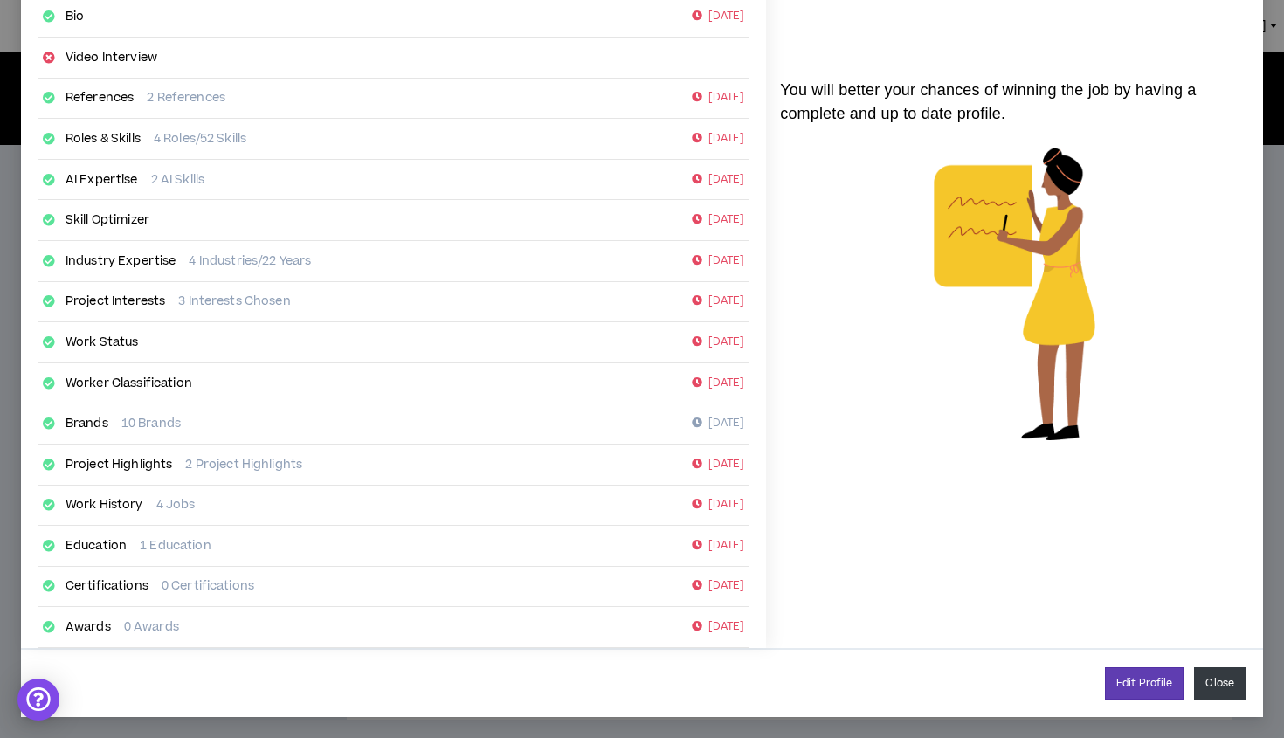
click at [1219, 683] on button "Close" at bounding box center [1220, 683] width 52 height 32
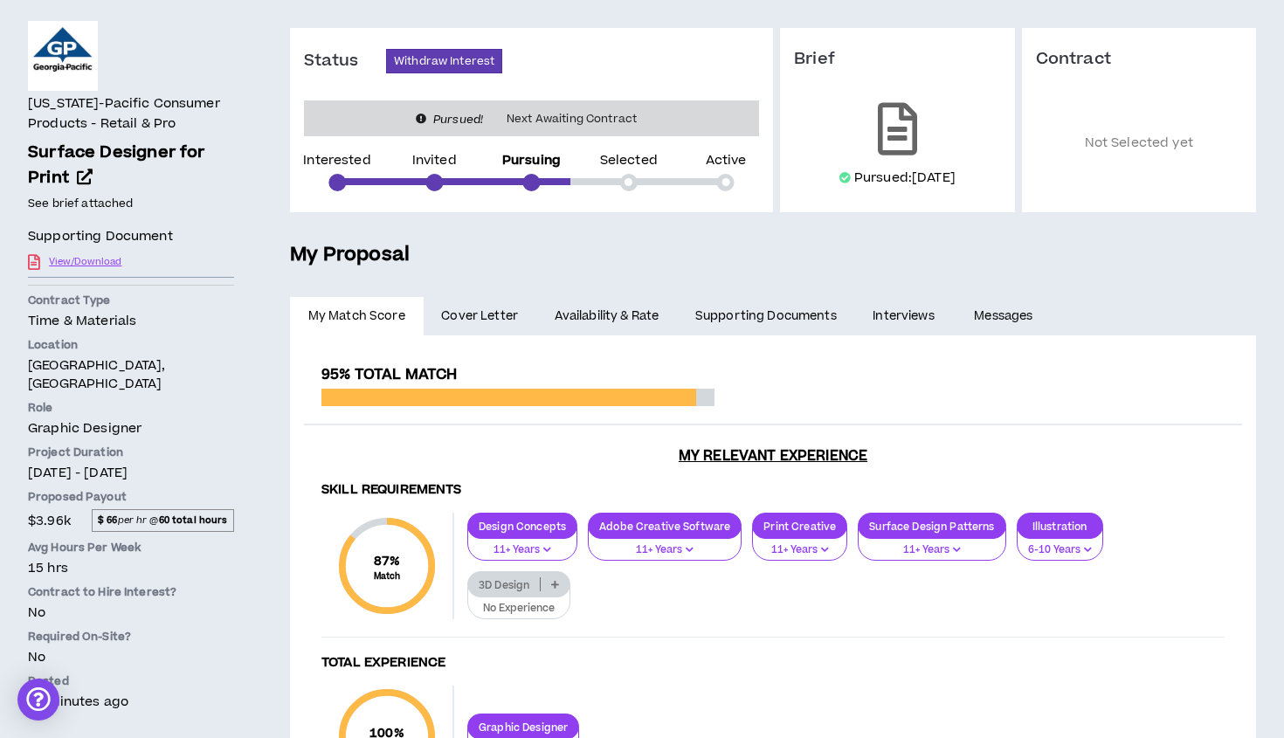
scroll to position [141, 0]
